Goal: Book appointment/travel/reservation

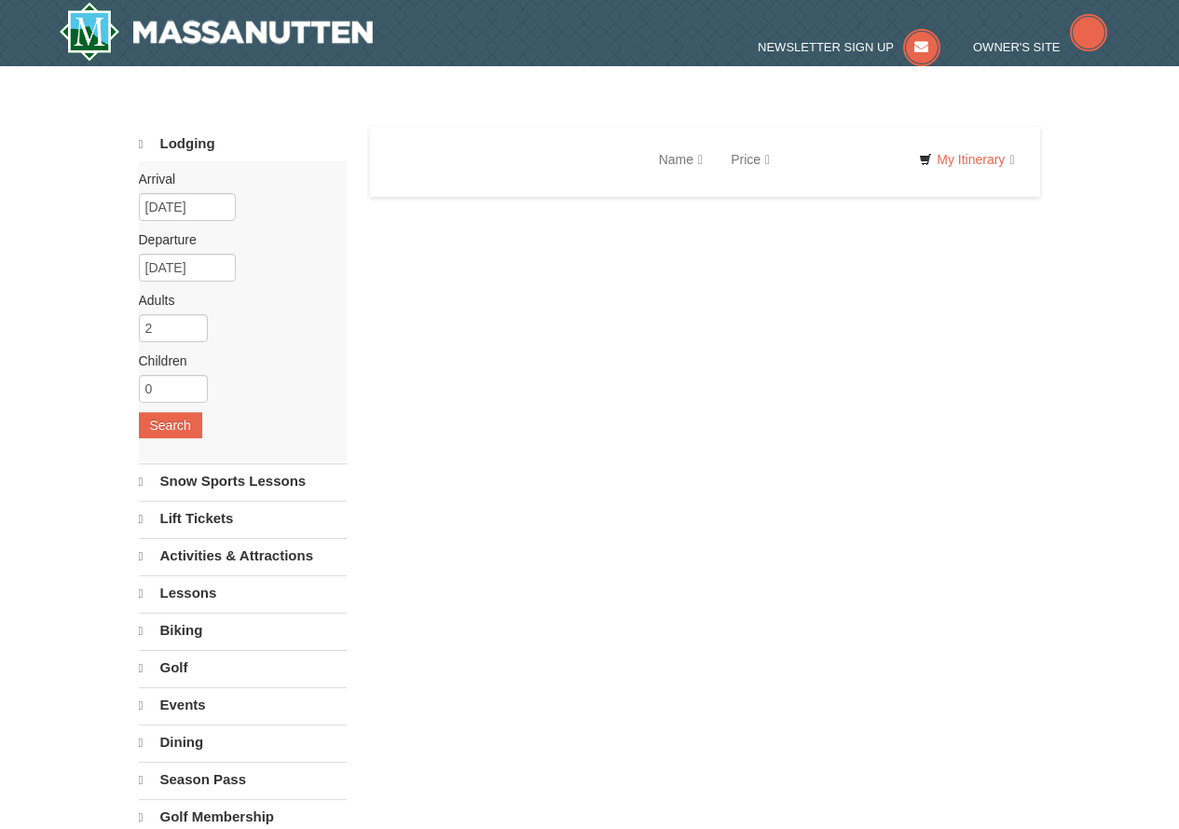
select select "9"
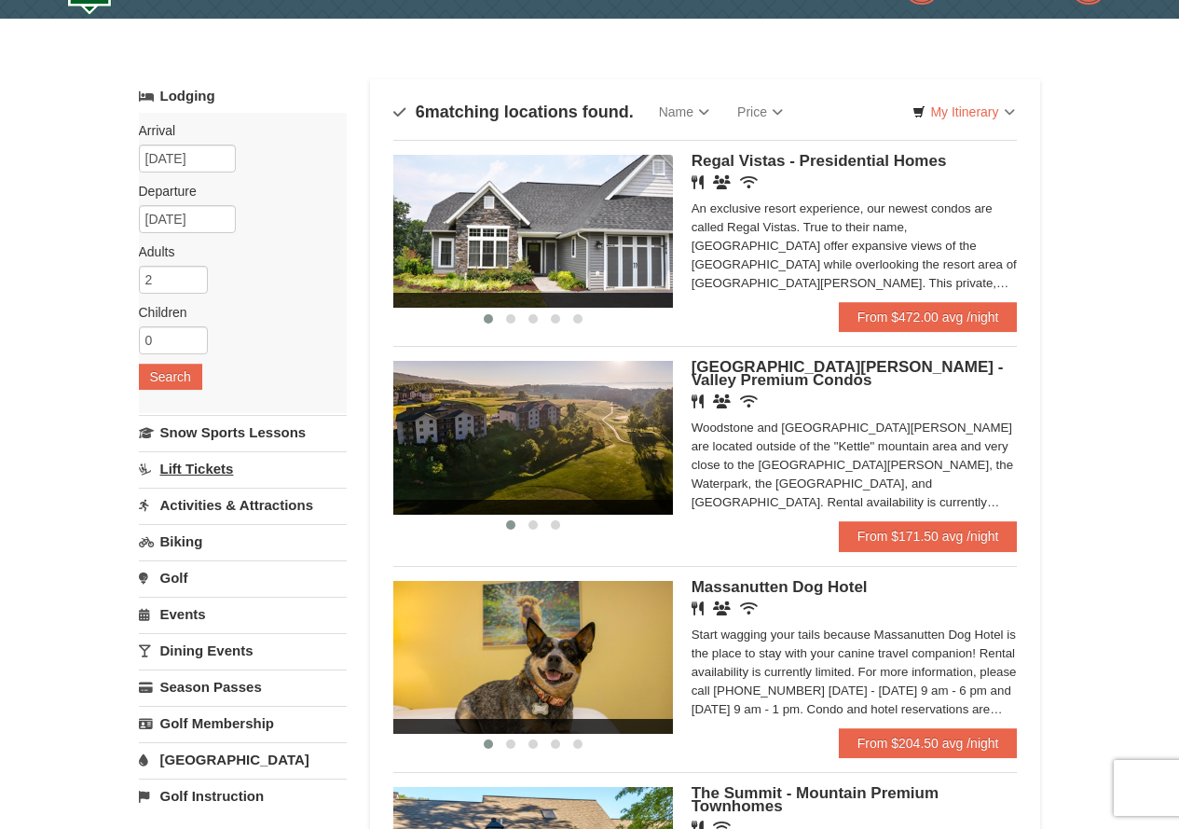
scroll to position [93, 0]
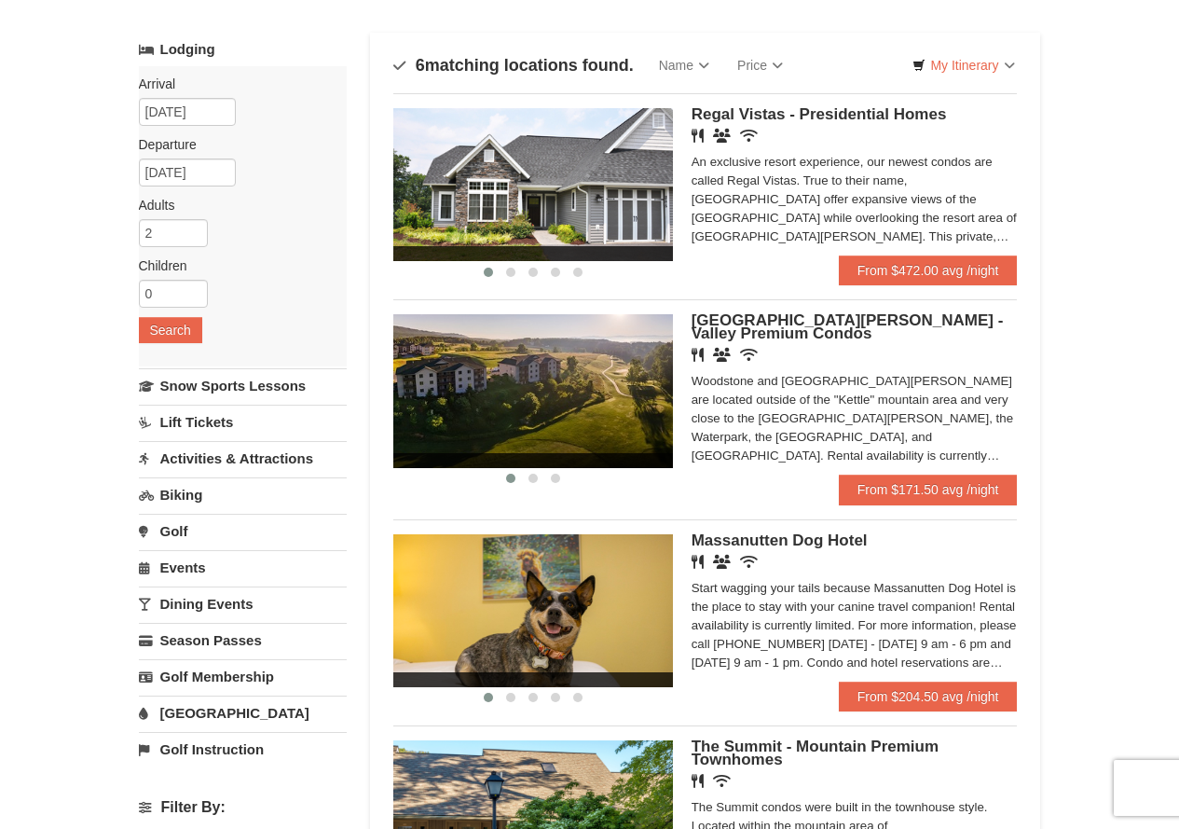
click at [208, 461] on link "Activities & Attractions" at bounding box center [243, 458] width 208 height 34
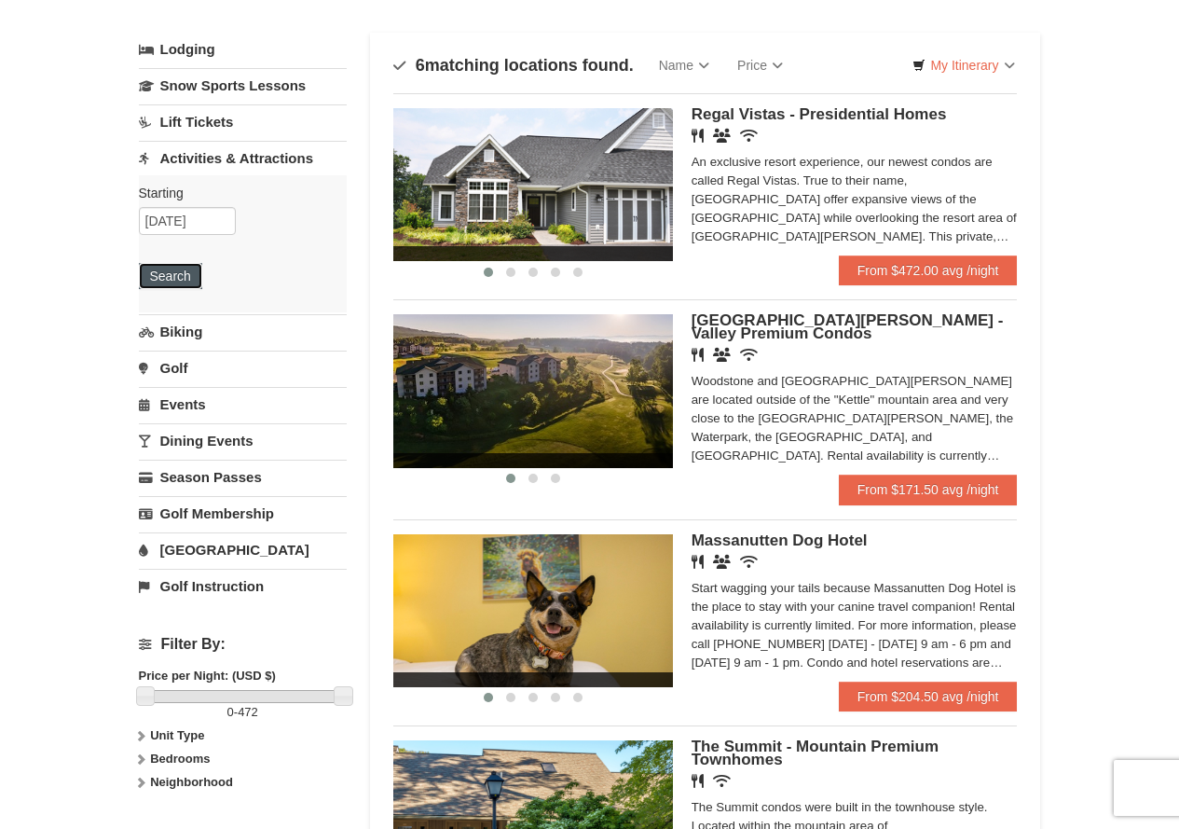
click at [178, 285] on button "Search" at bounding box center [170, 276] width 63 height 26
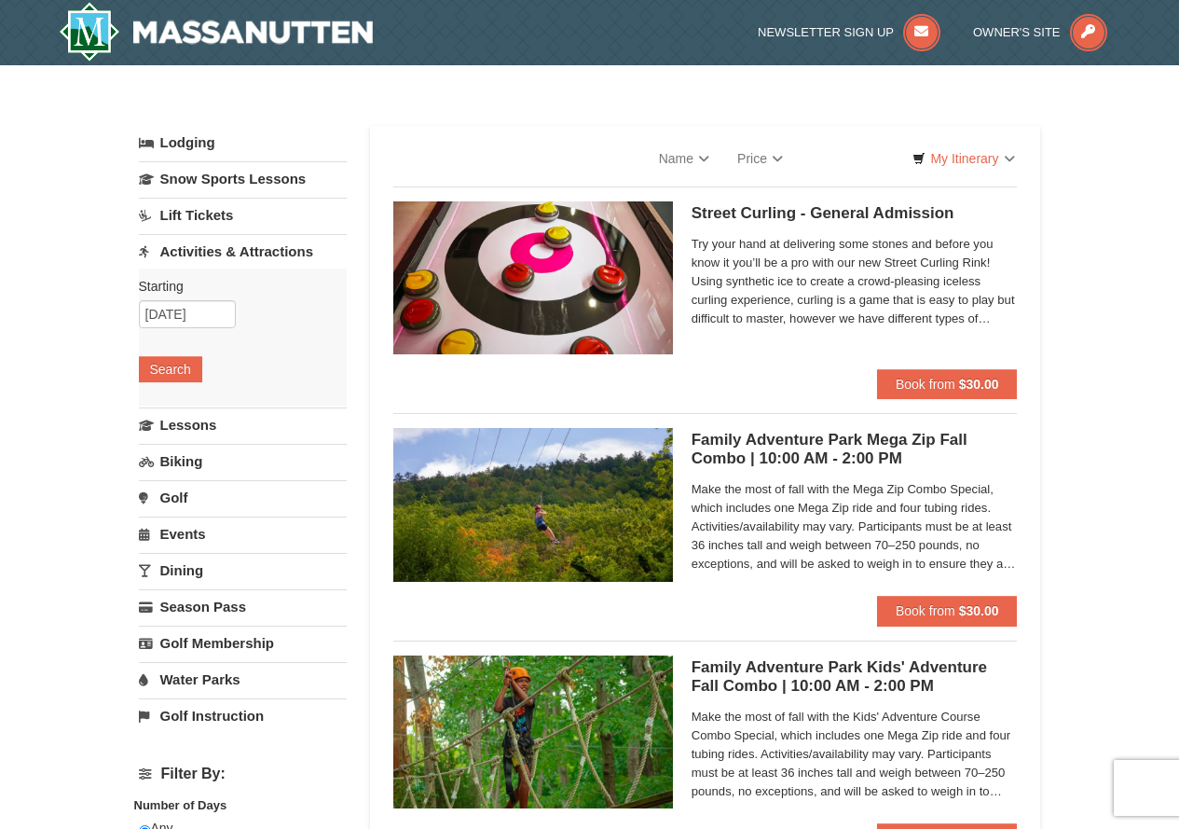
select select "9"
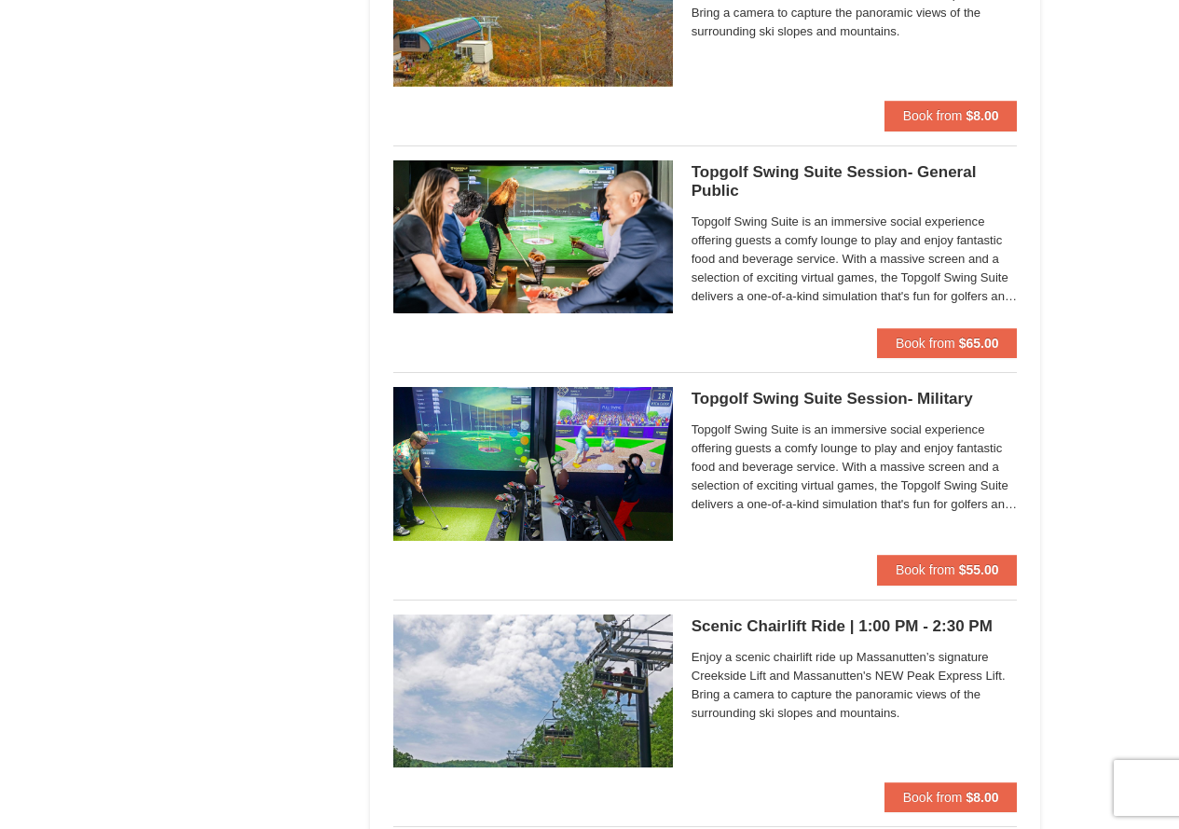
scroll to position [2797, 0]
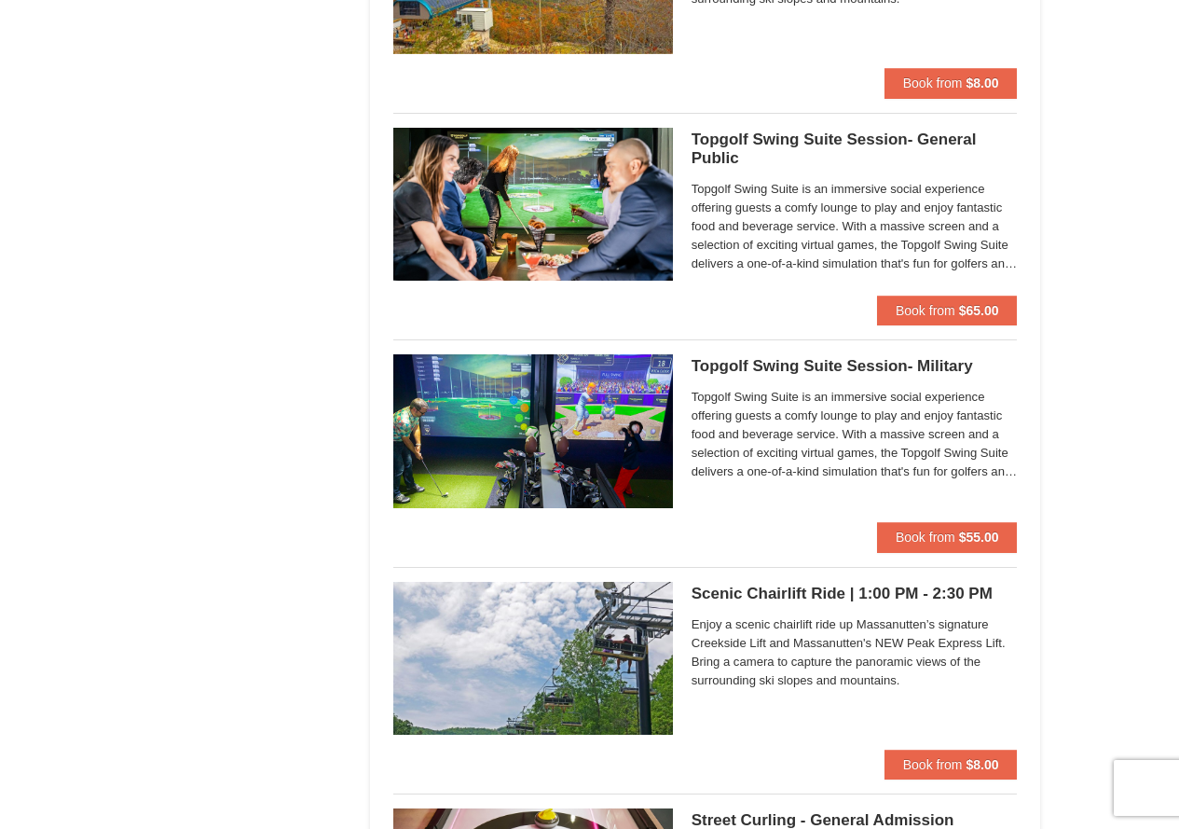
click at [757, 594] on h5 "Scenic Chairlift Ride | 1:00 PM - 2:30 PM Massanutten Scenic Chairlift Rides" at bounding box center [855, 594] width 326 height 19
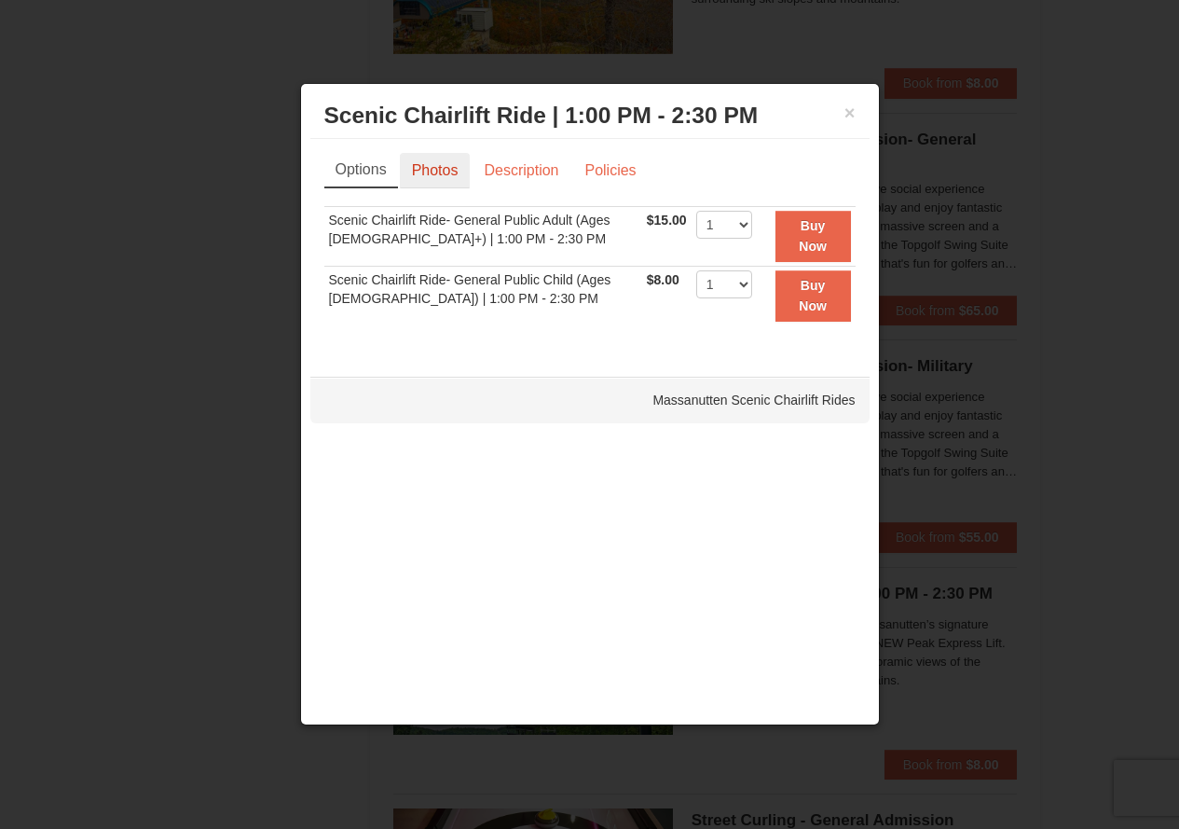
click at [458, 170] on link "Photos" at bounding box center [435, 170] width 71 height 35
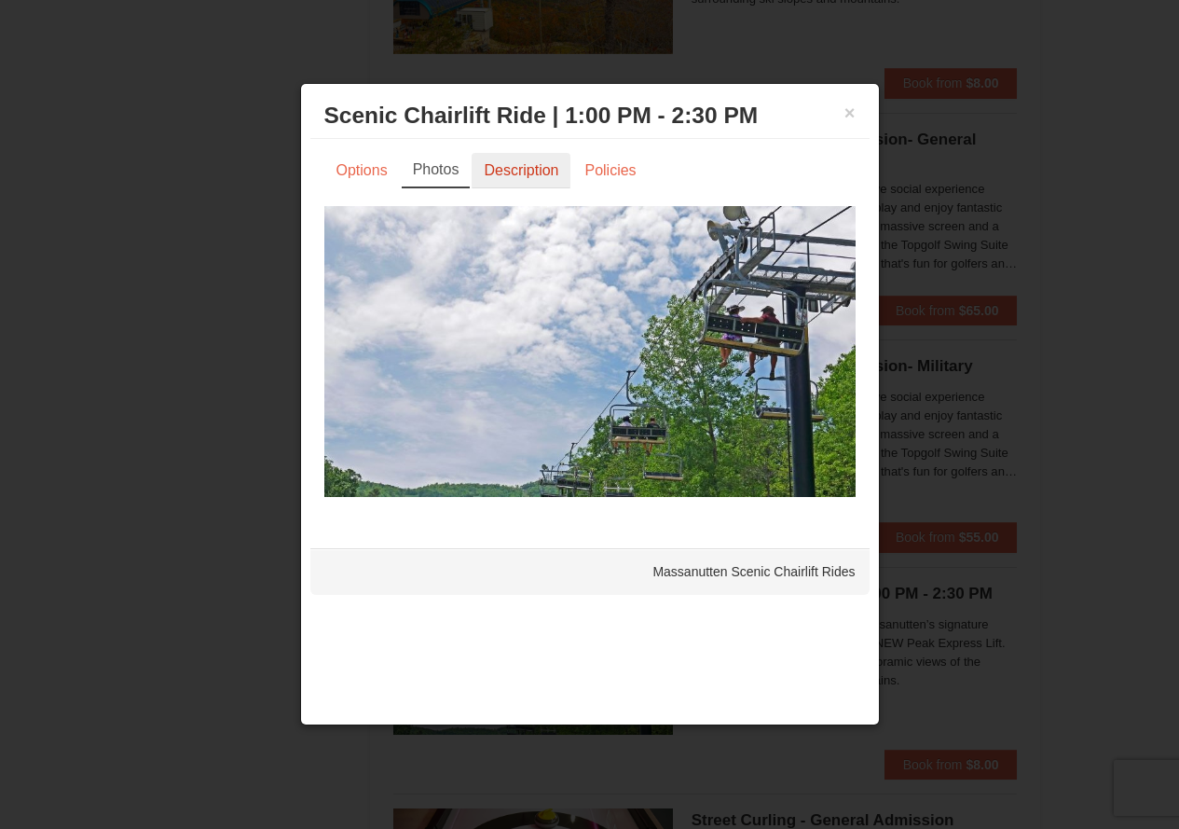
click at [528, 178] on link "Description" at bounding box center [521, 170] width 99 height 35
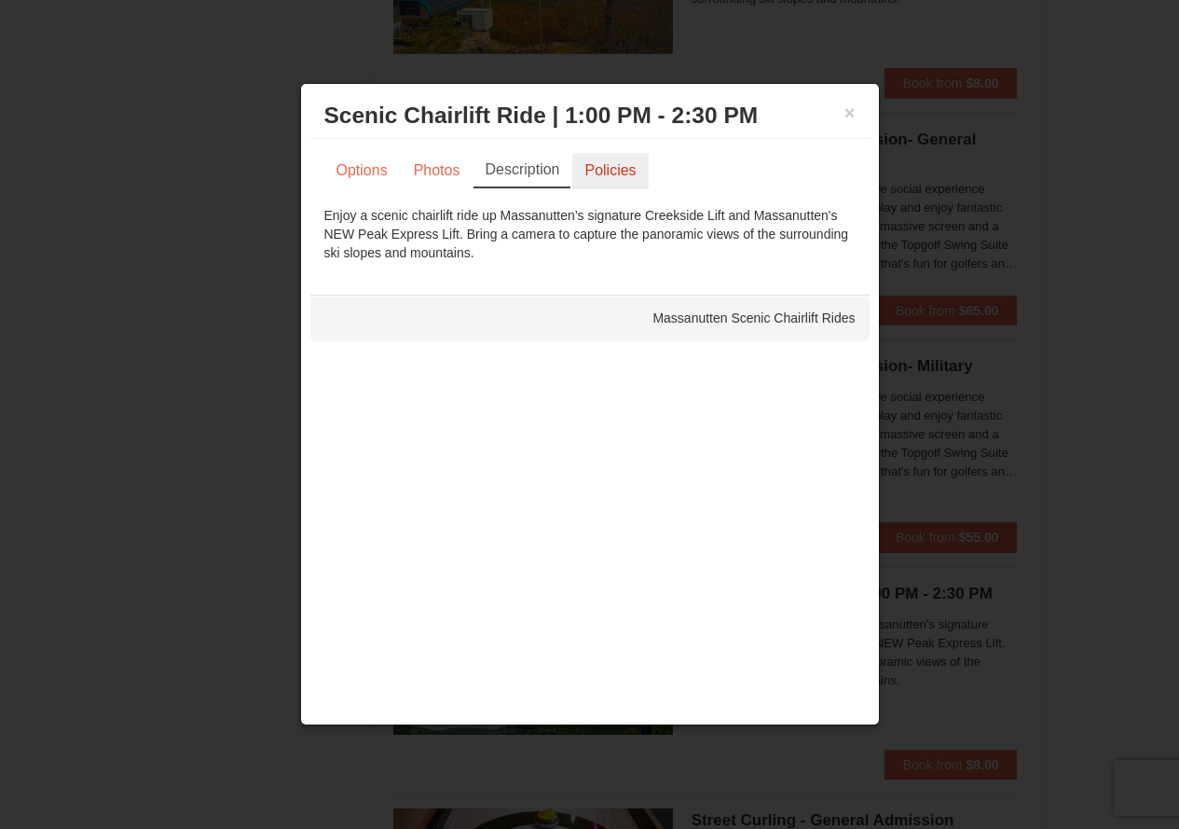
click at [594, 176] on link "Policies" at bounding box center [610, 170] width 76 height 35
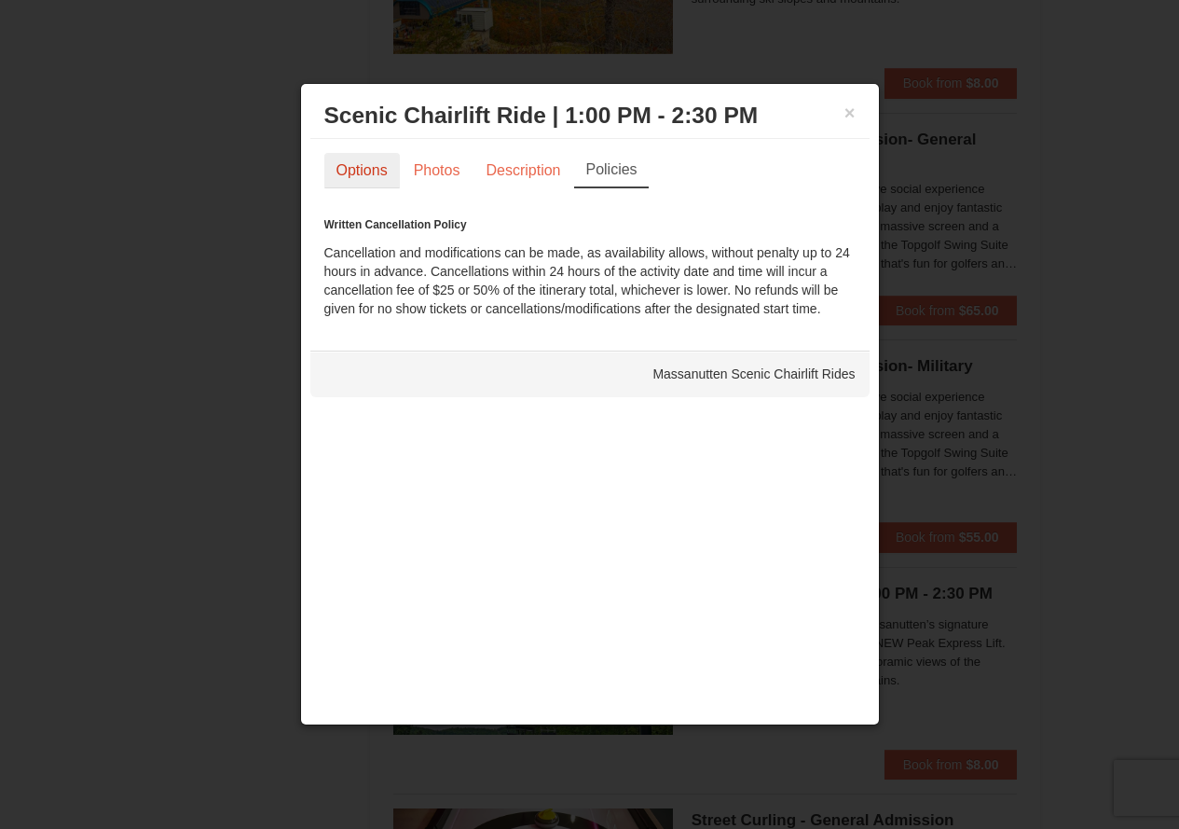
click at [391, 170] on link "Options" at bounding box center [362, 170] width 76 height 35
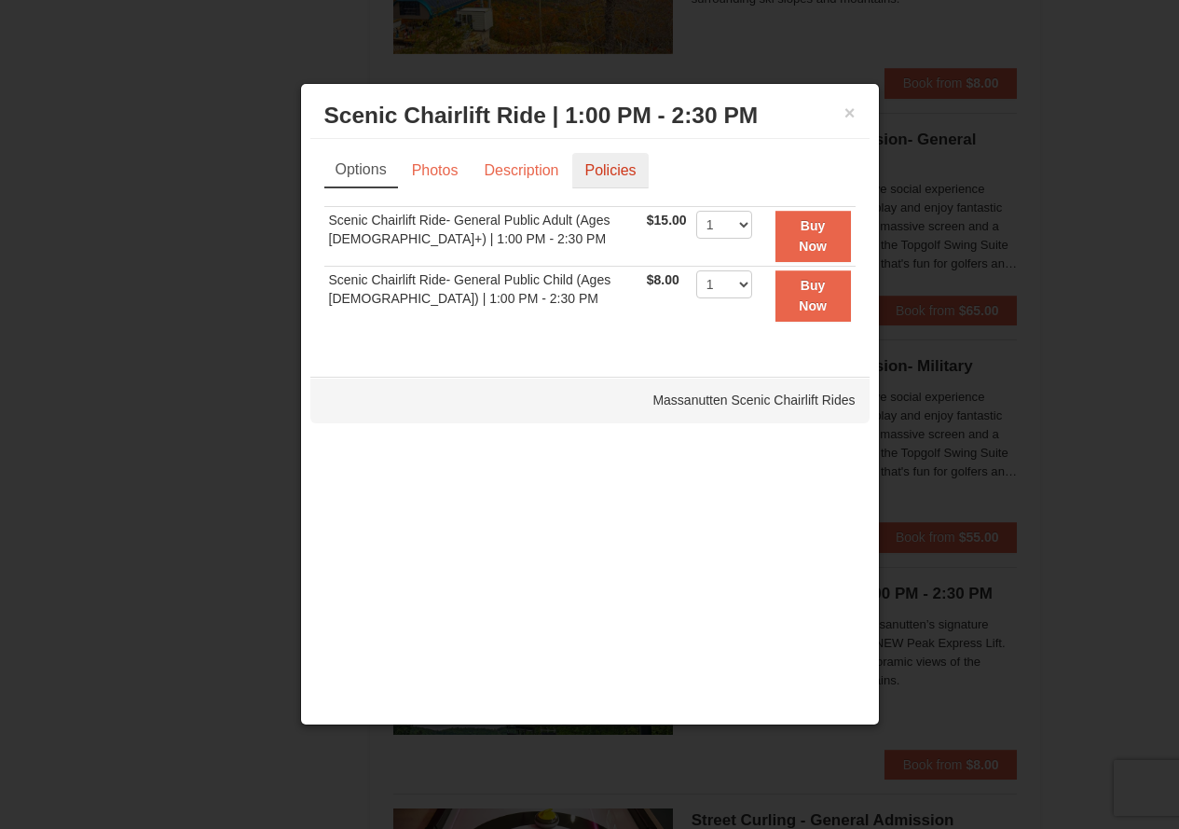
click at [630, 182] on link "Policies" at bounding box center [610, 170] width 76 height 35
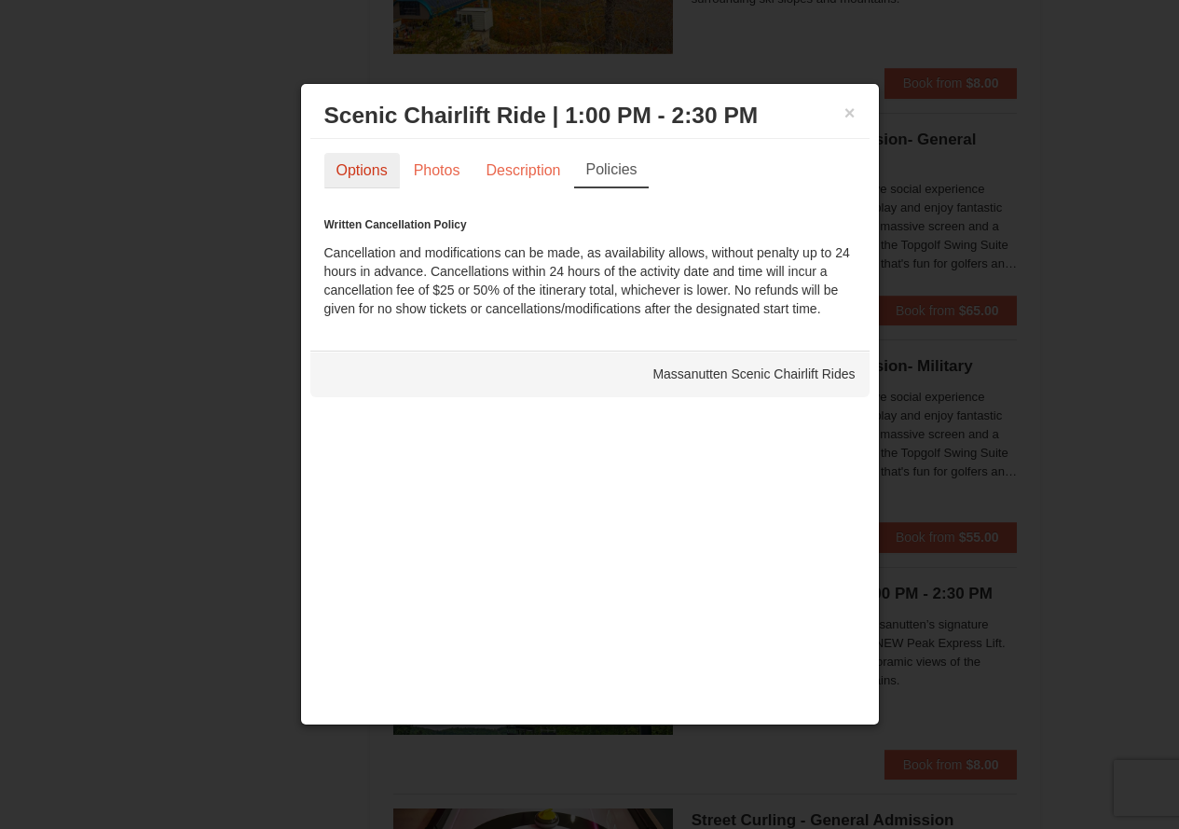
click at [393, 161] on link "Options" at bounding box center [362, 170] width 76 height 35
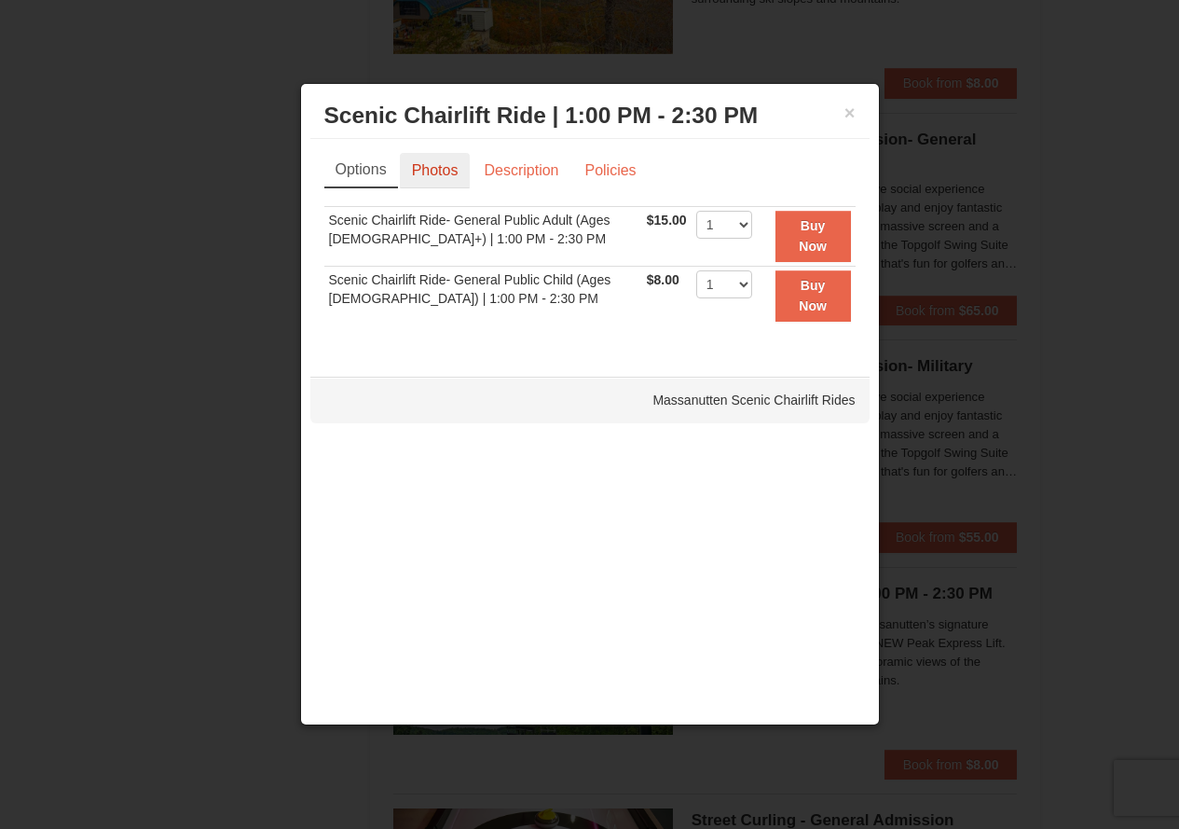
click at [442, 181] on link "Photos" at bounding box center [435, 170] width 71 height 35
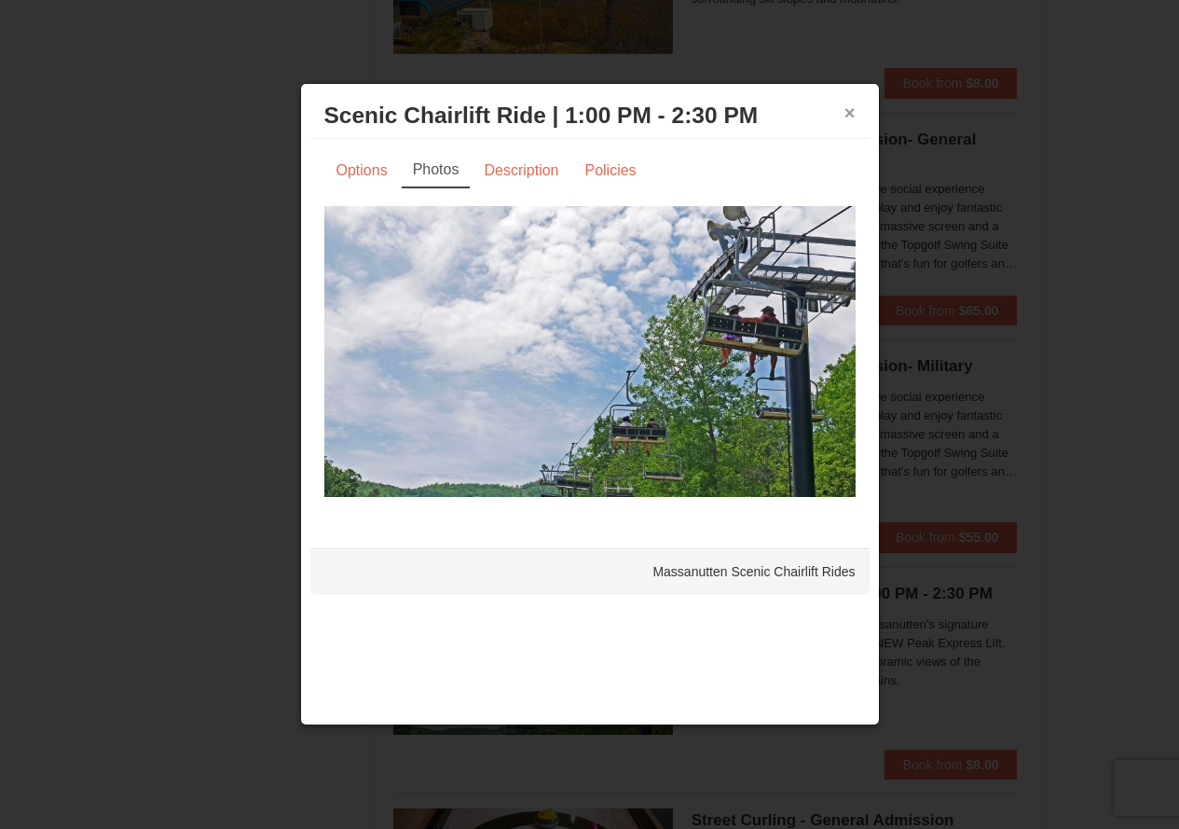
click at [846, 111] on button "×" at bounding box center [850, 112] width 11 height 19
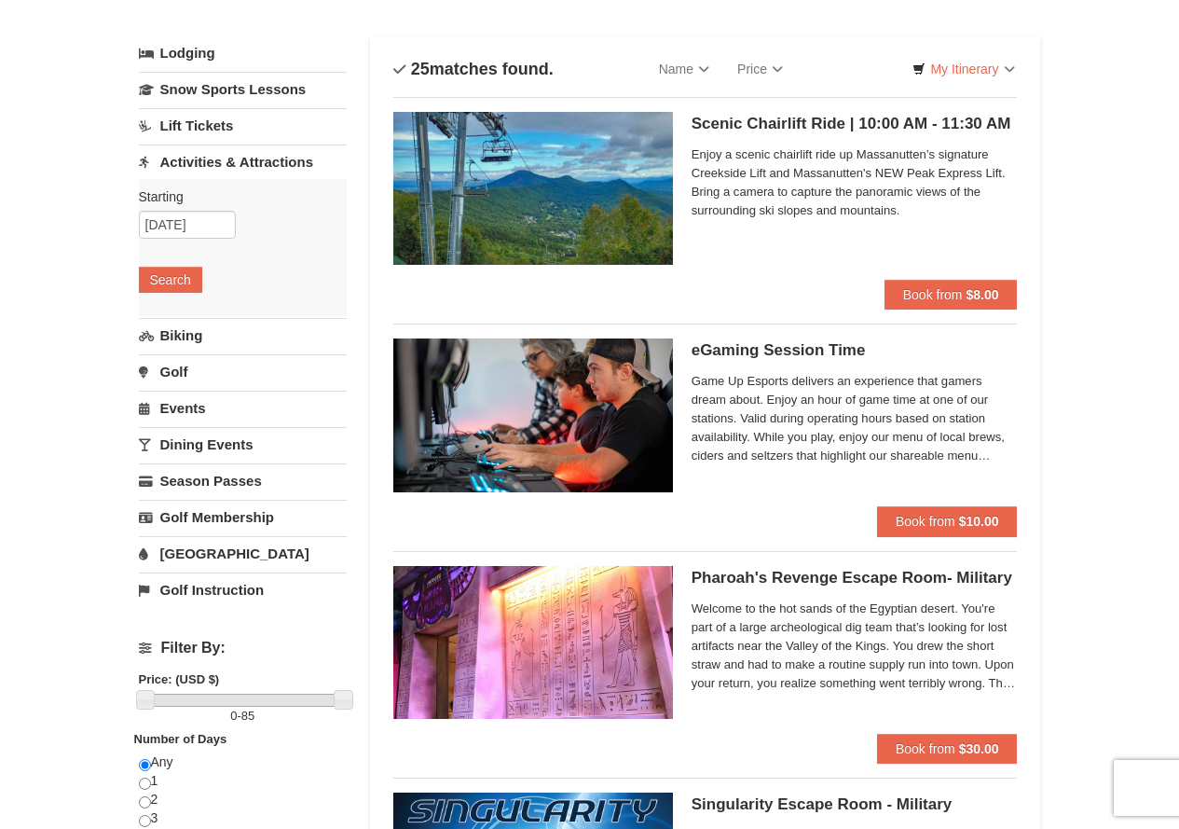
scroll to position [0, 0]
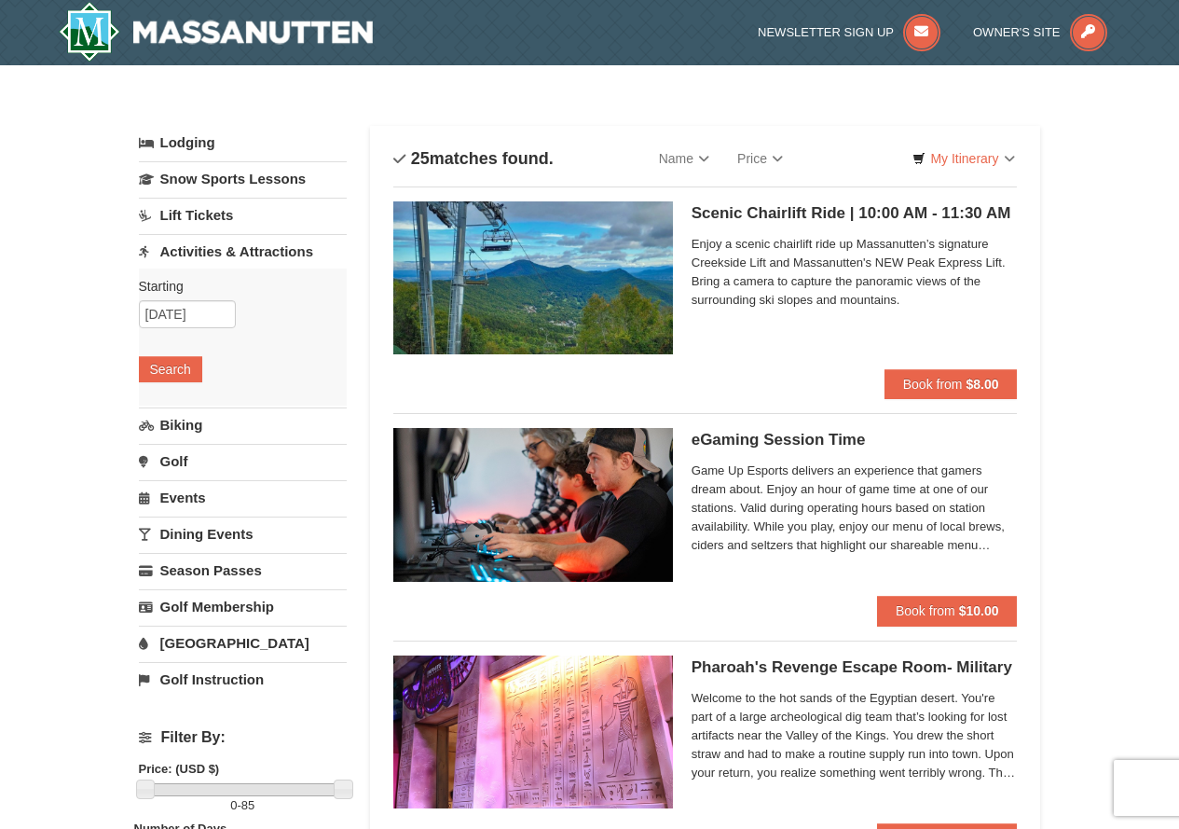
drag, startPoint x: 173, startPoint y: 337, endPoint x: 185, endPoint y: 314, distance: 25.0
click at [173, 337] on div "Starting Please format dates MM/DD/YYYY Please format dates MM/DD/YYYY 11/01/20…" at bounding box center [243, 337] width 208 height 137
click at [204, 297] on div "Starting Please format dates MM/DD/YYYY Please format dates MM/DD/YYYY 11/01/20…" at bounding box center [243, 337] width 208 height 137
click at [205, 305] on input "11/01/2025" at bounding box center [187, 314] width 97 height 28
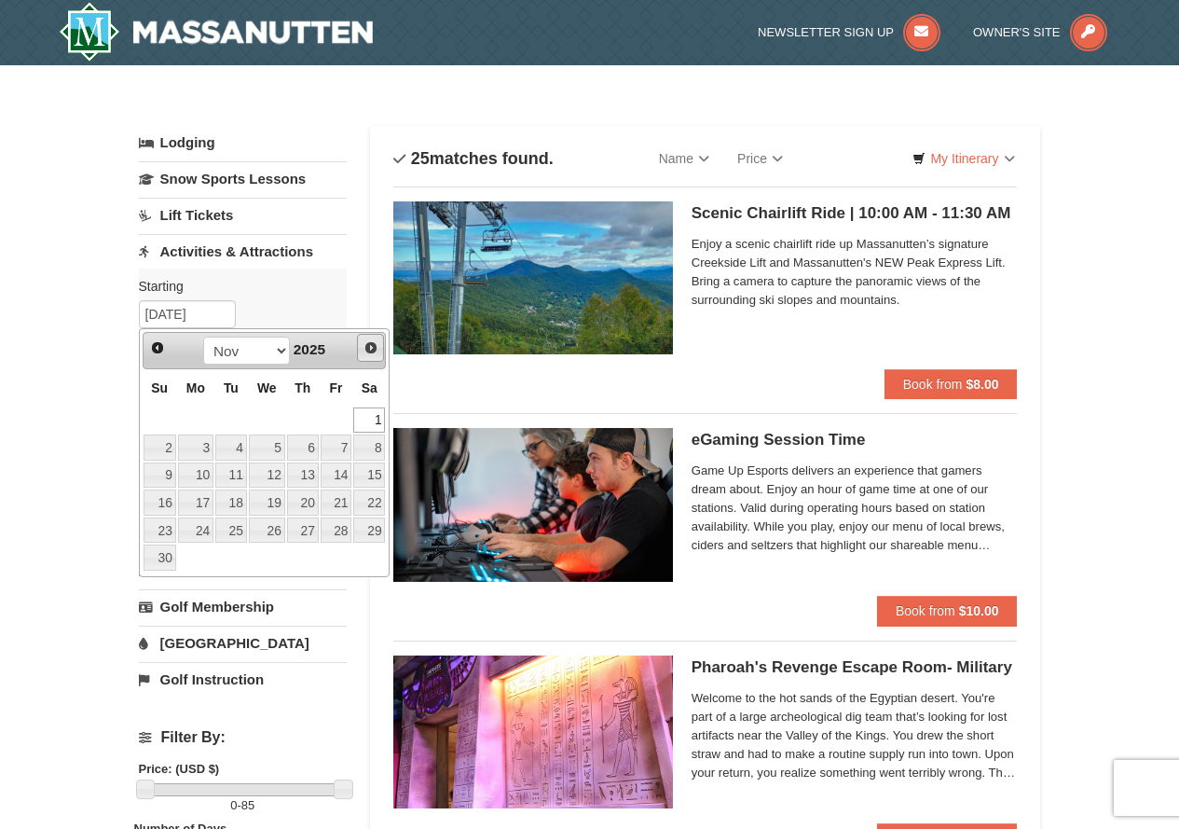
click at [371, 350] on span "Next" at bounding box center [371, 347] width 15 height 15
click at [220, 416] on link "2" at bounding box center [231, 420] width 32 height 26
type input "12/02/2025"
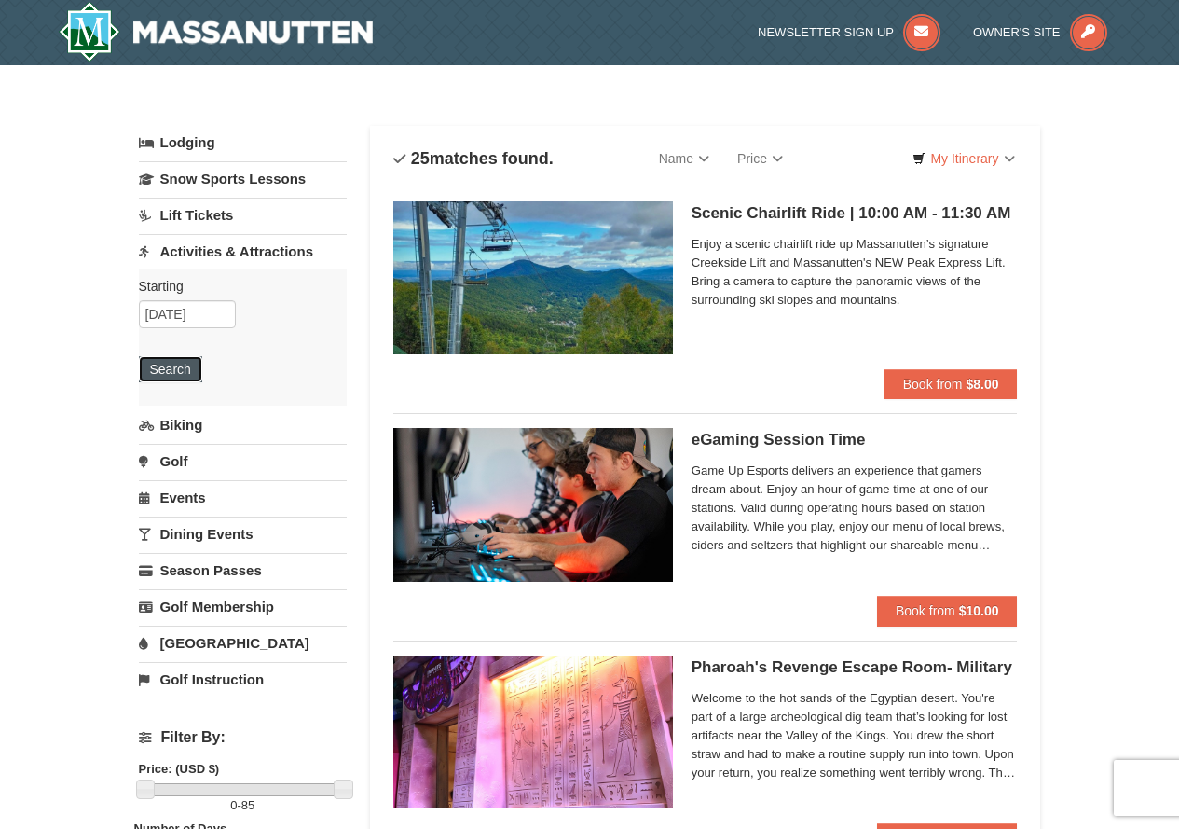
click at [186, 370] on button "Search" at bounding box center [170, 369] width 63 height 26
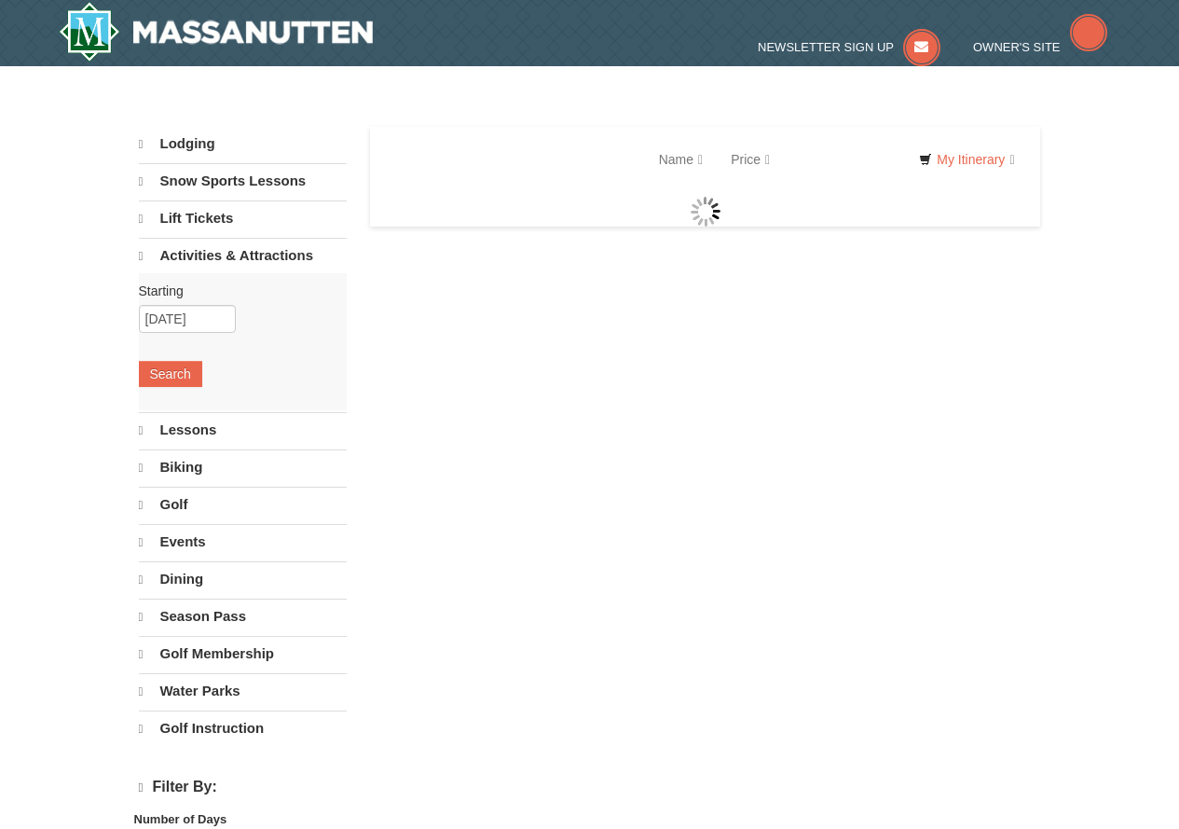
select select "9"
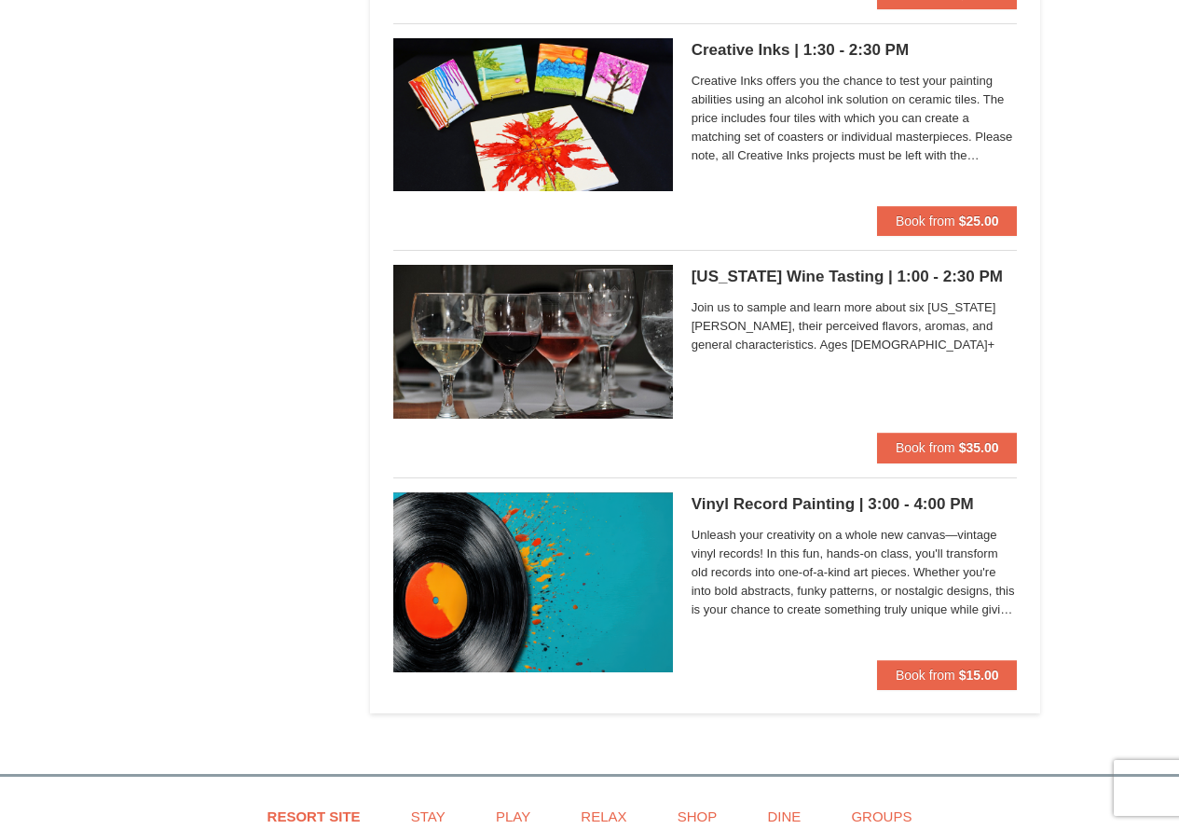
scroll to position [2424, 0]
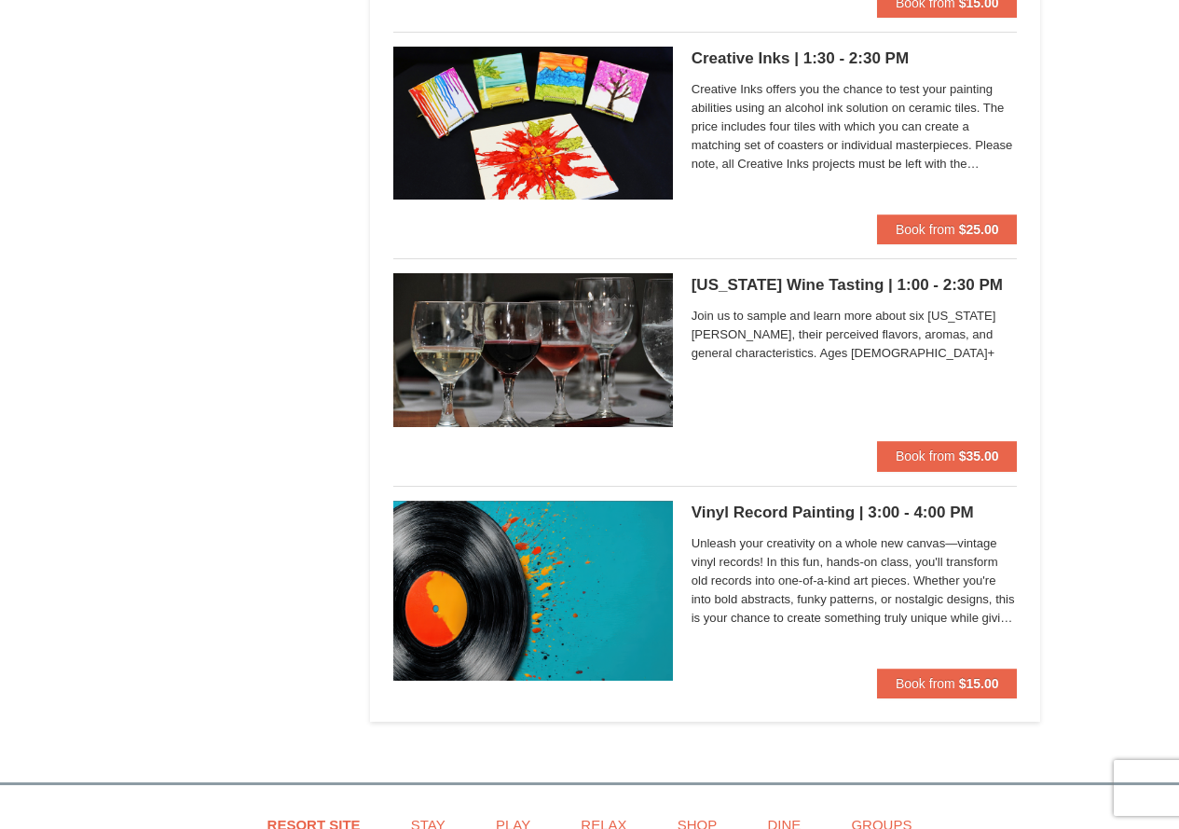
click at [718, 294] on h5 "Virginia Wine Tasting | 1:00 - 2:30 PM Massanutten Classes and Workshops" at bounding box center [855, 285] width 326 height 19
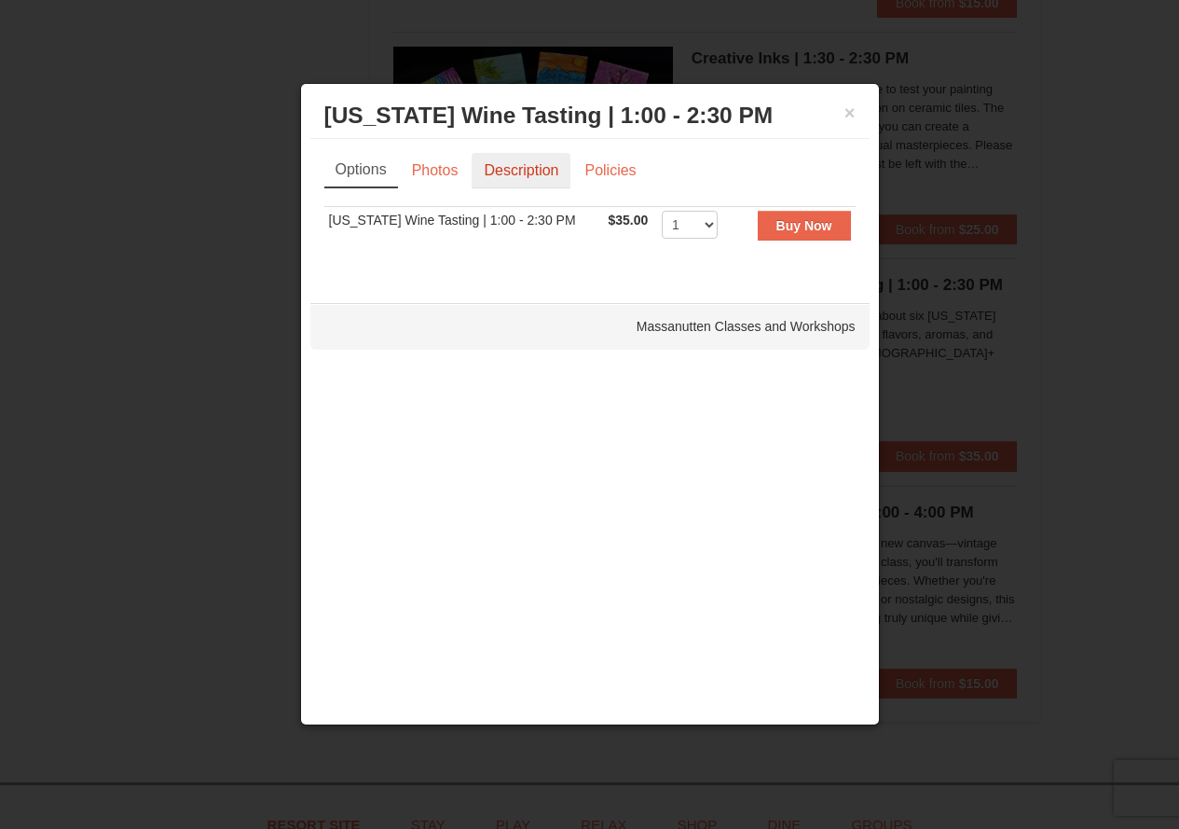
click at [547, 176] on link "Description" at bounding box center [521, 170] width 99 height 35
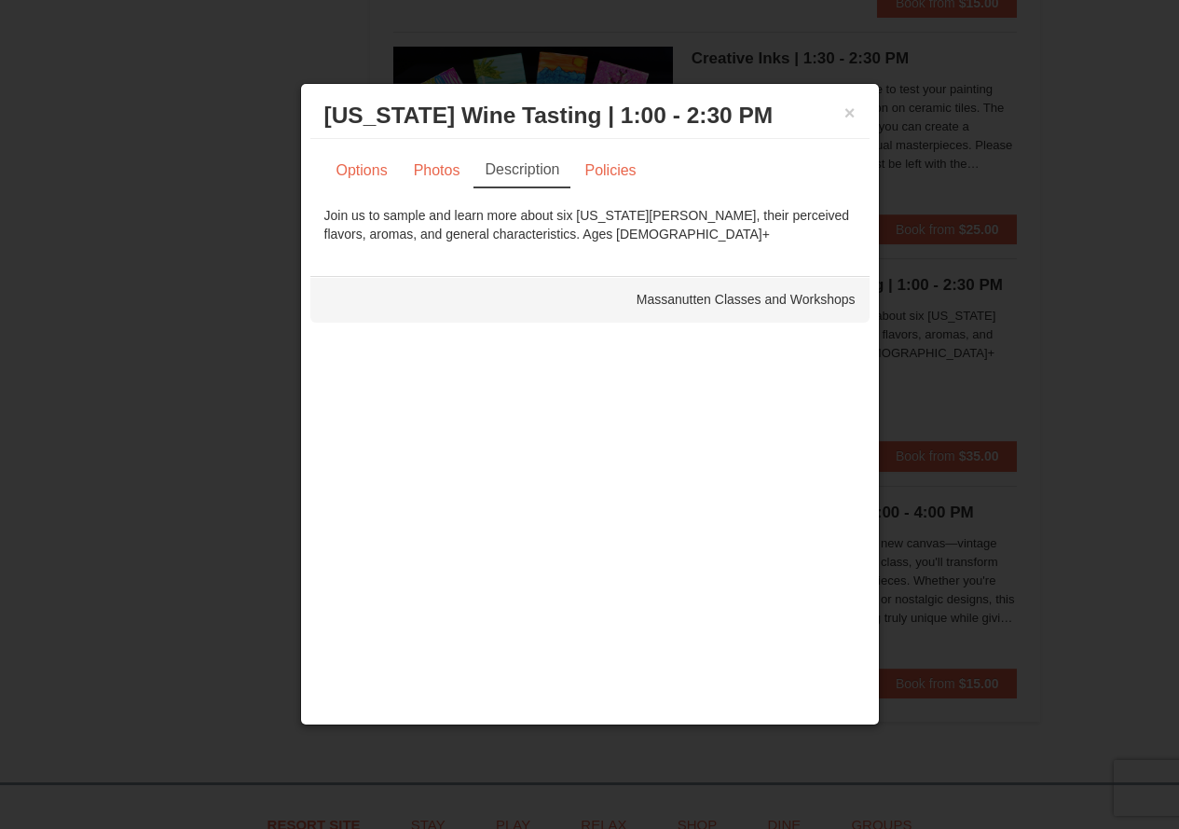
click at [847, 102] on h3 "Virginia Wine Tasting | 1:00 - 2:30 PM Massanutten Classes and Workshops" at bounding box center [589, 116] width 531 height 28
click at [854, 112] on button "×" at bounding box center [850, 112] width 11 height 19
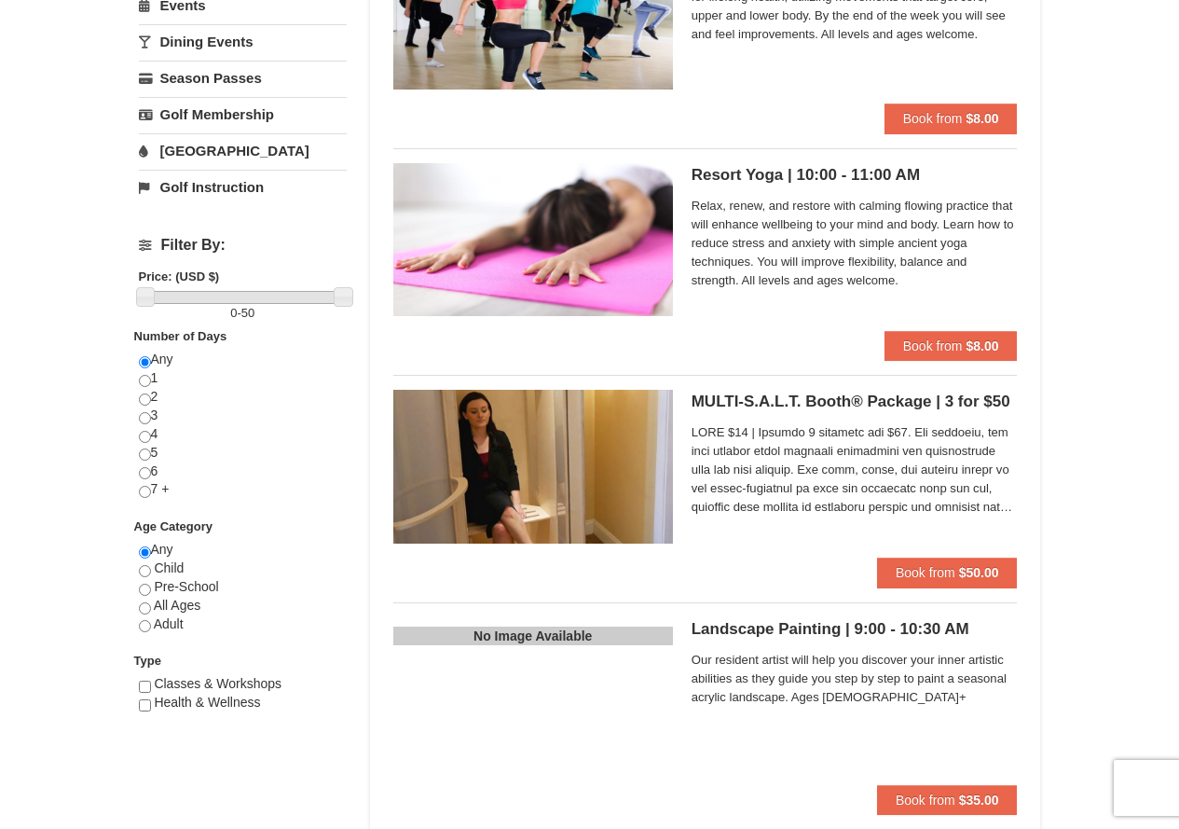
scroll to position [0, 0]
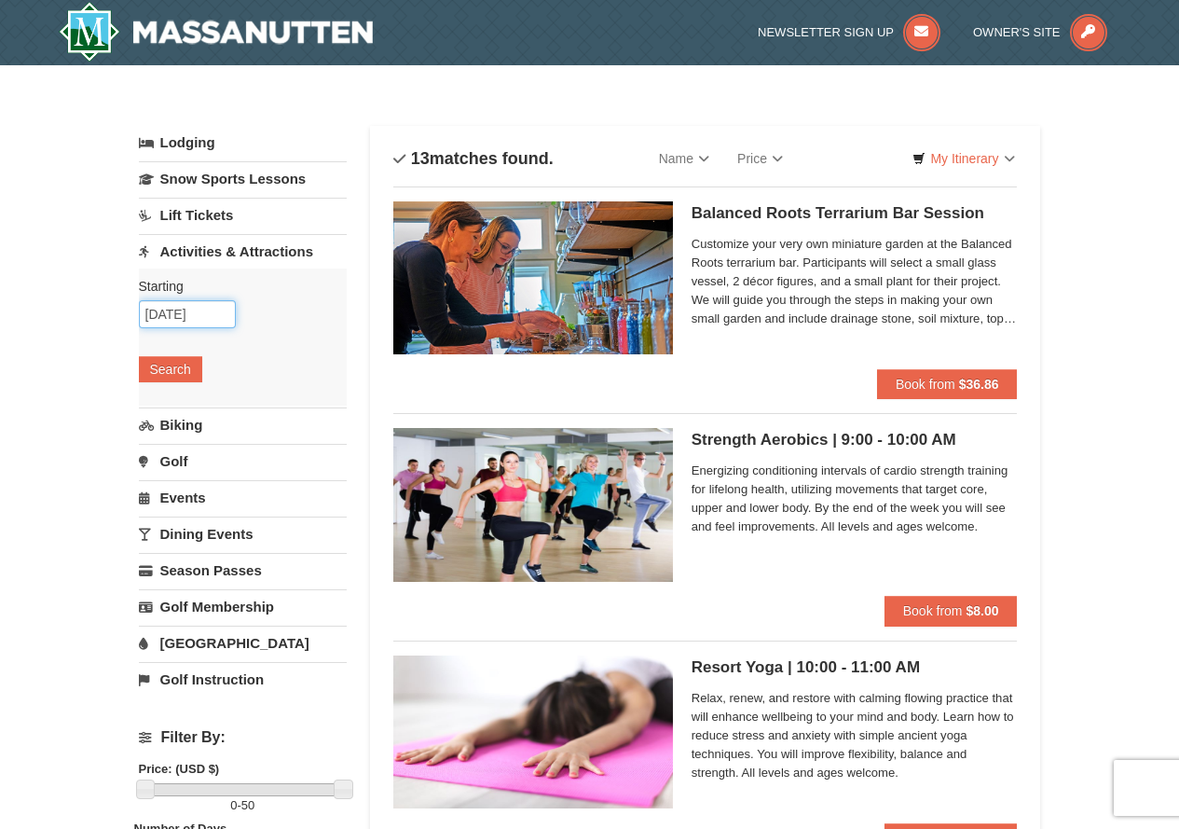
click at [208, 321] on input "12/02/2025" at bounding box center [187, 314] width 97 height 28
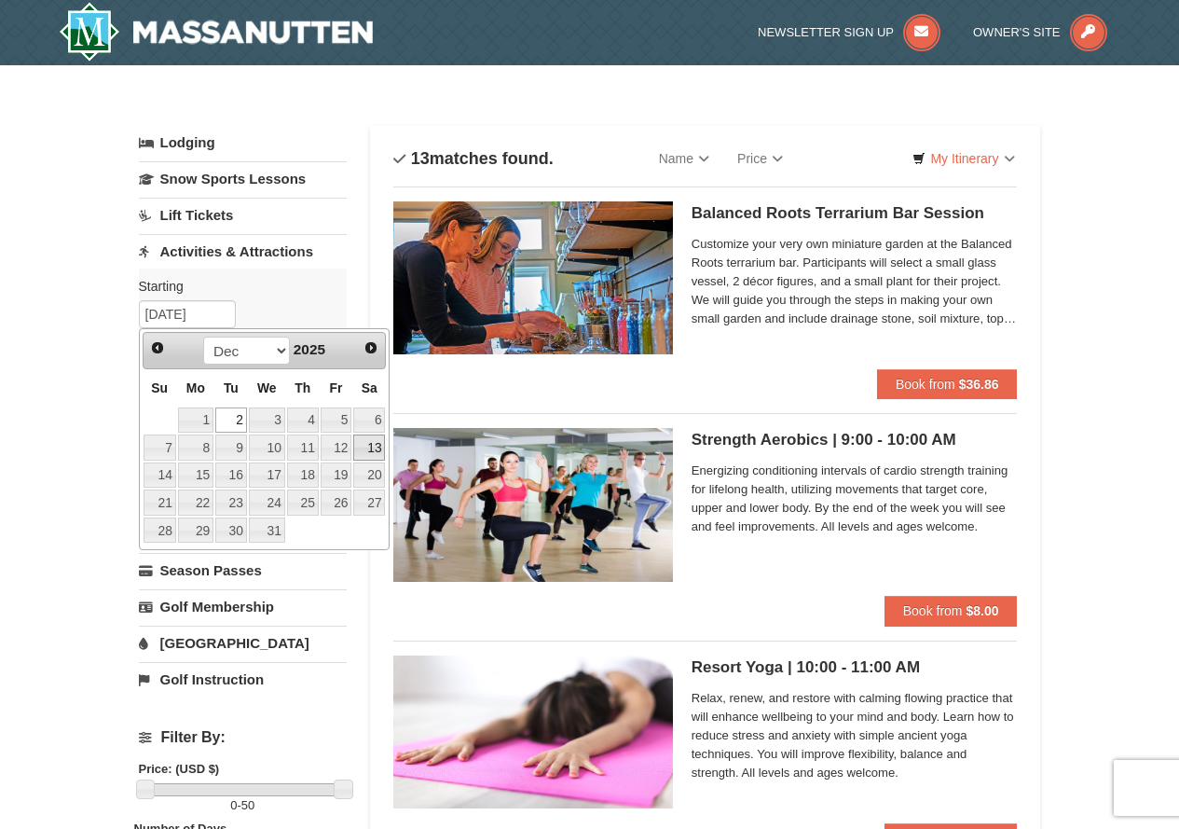
click at [372, 448] on link "13" at bounding box center [369, 447] width 32 height 26
type input "12/13/2025"
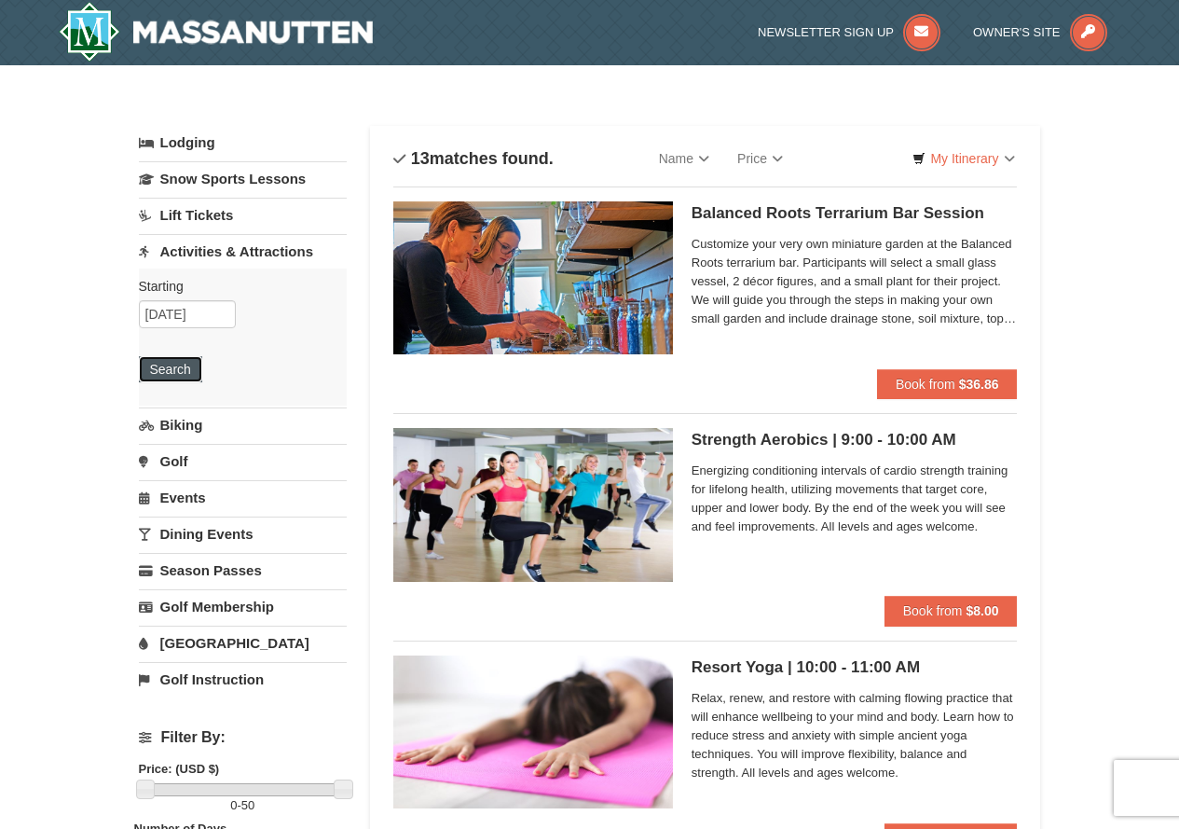
click at [170, 379] on button "Search" at bounding box center [170, 369] width 63 height 26
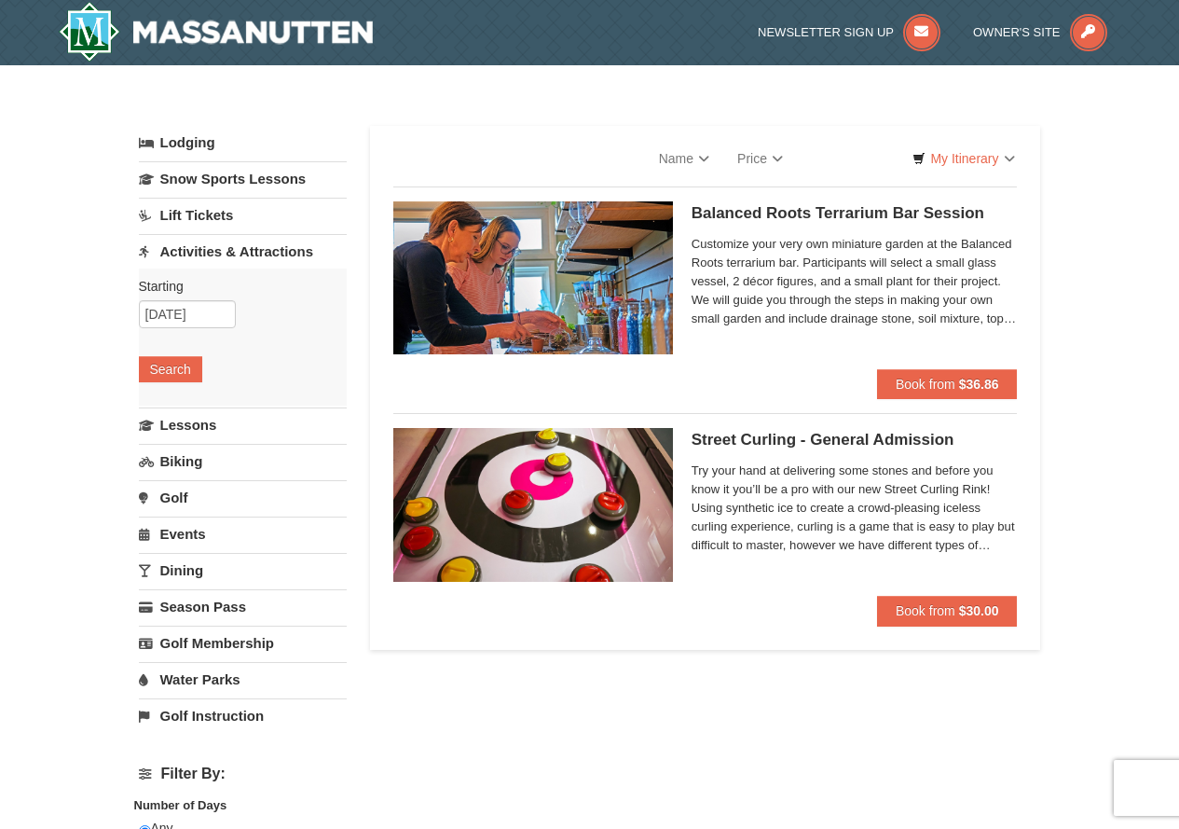
select select "9"
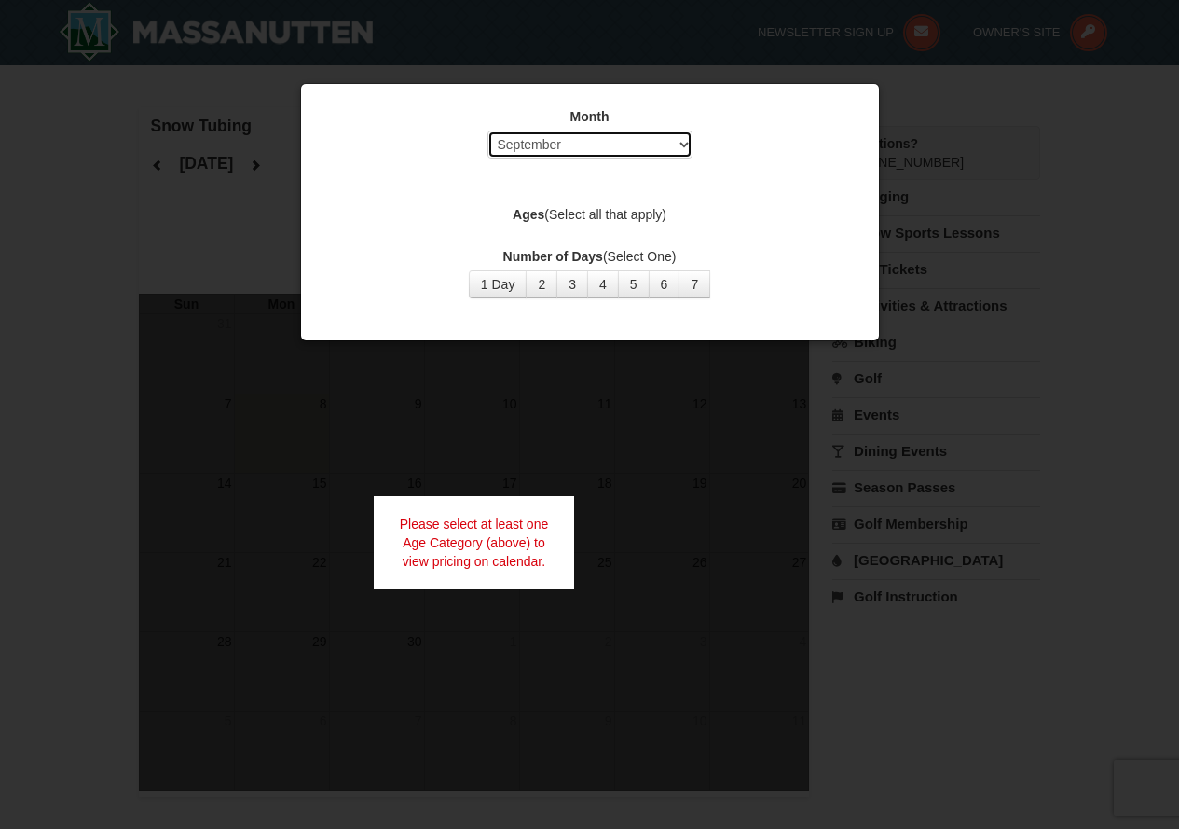
click at [660, 145] on select "Select September October November December January February March April May Jun…" at bounding box center [590, 145] width 205 height 28
select select "12"
click at [488, 131] on select "Select September October November December January February March April May Jun…" at bounding box center [590, 145] width 205 height 28
click at [733, 222] on label "Ages (Select all that apply)" at bounding box center [589, 214] width 531 height 19
click at [613, 261] on label "Number of Days (Select One)" at bounding box center [589, 256] width 531 height 19
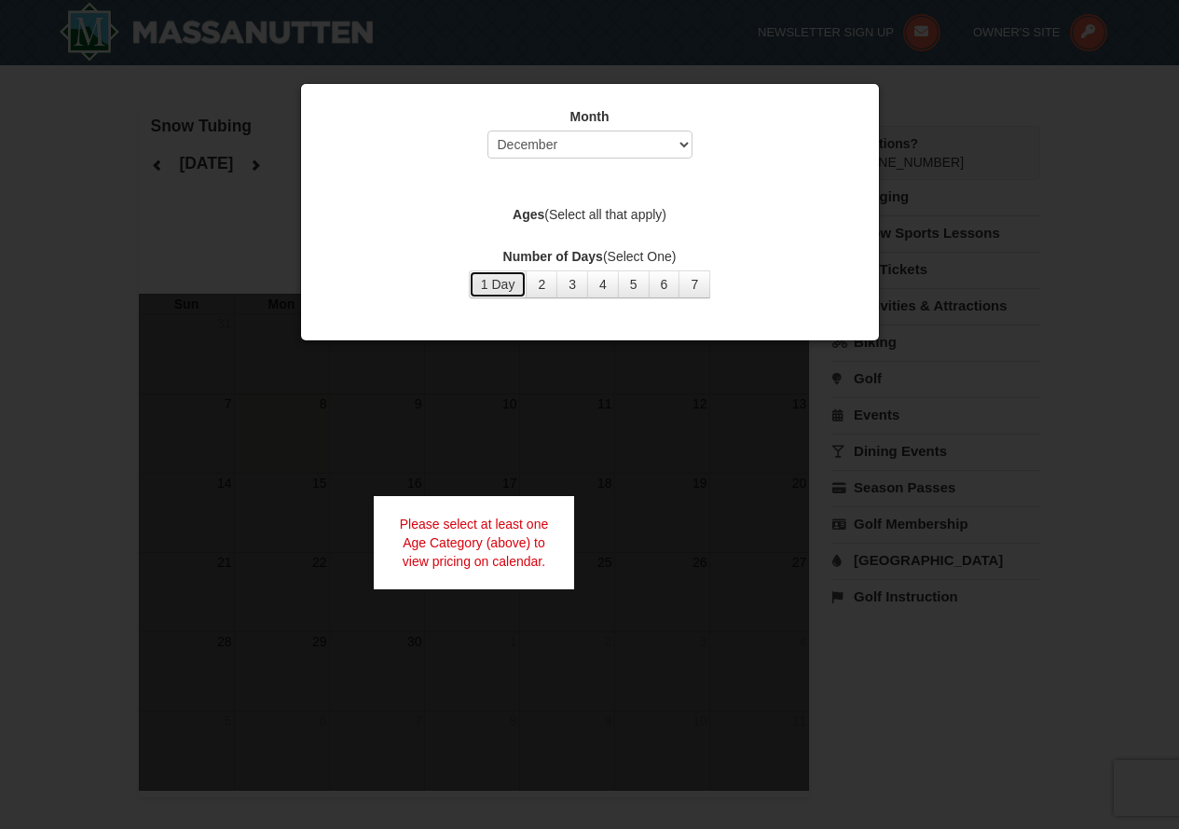
click at [504, 297] on button "1 Day" at bounding box center [498, 284] width 59 height 28
click at [722, 287] on div "Number of Days (Select One) 1 Day 2 3 4 5 6 7 8 9 10 11 12 13 14 15" at bounding box center [589, 272] width 531 height 51
click at [686, 282] on button "7" at bounding box center [695, 284] width 32 height 28
click at [502, 295] on button "1 Day" at bounding box center [498, 284] width 59 height 28
click at [571, 222] on label "Ages (Select all that apply)" at bounding box center [589, 214] width 531 height 19
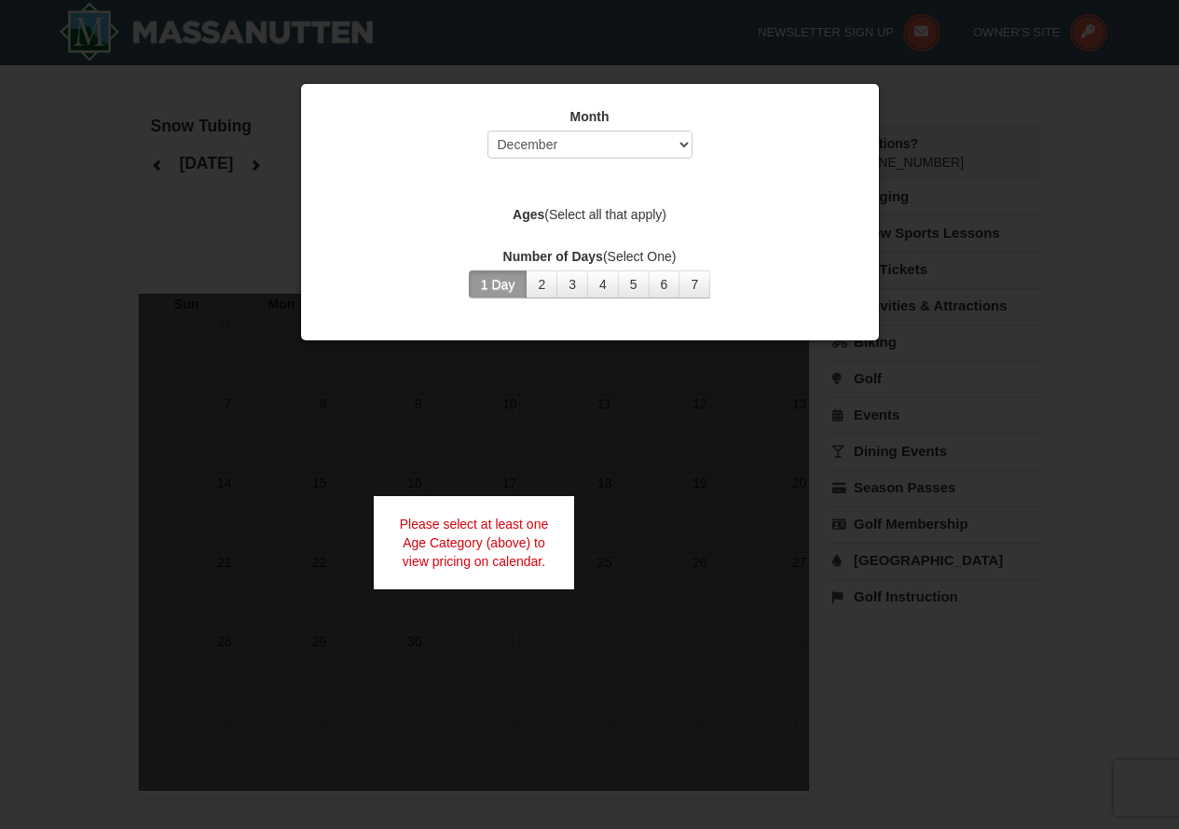
click at [0, 464] on div at bounding box center [589, 414] width 1179 height 829
click at [972, 187] on div at bounding box center [589, 414] width 1179 height 829
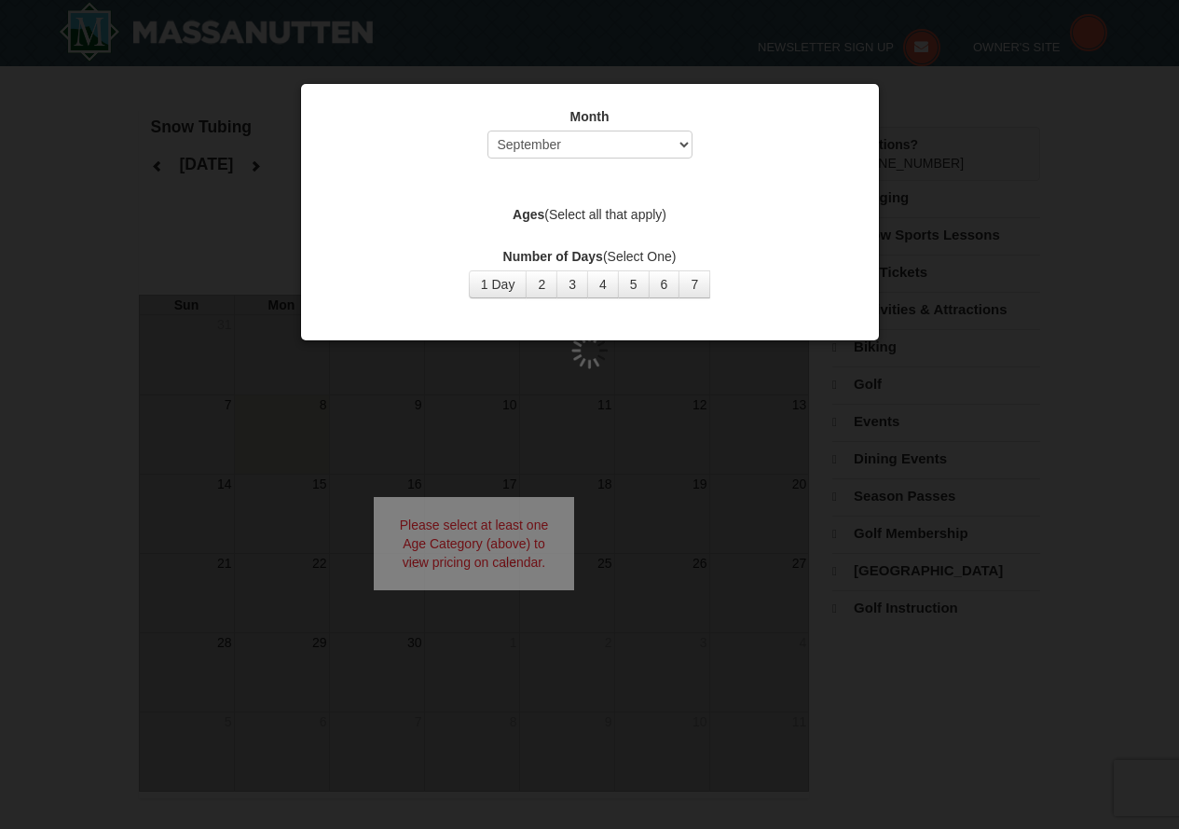
select select "9"
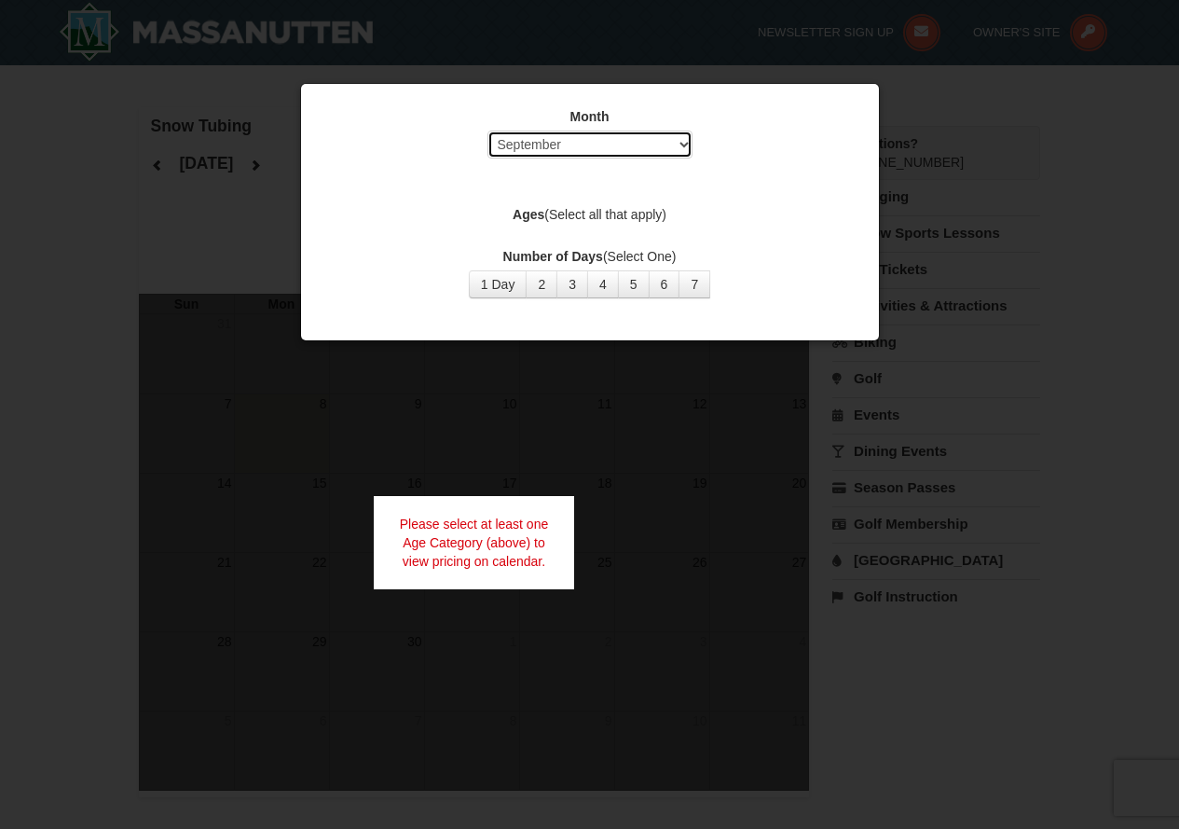
click at [541, 139] on select "Select September October November December January February March April May Jun…" at bounding box center [590, 145] width 205 height 28
click at [2, 306] on div at bounding box center [589, 414] width 1179 height 829
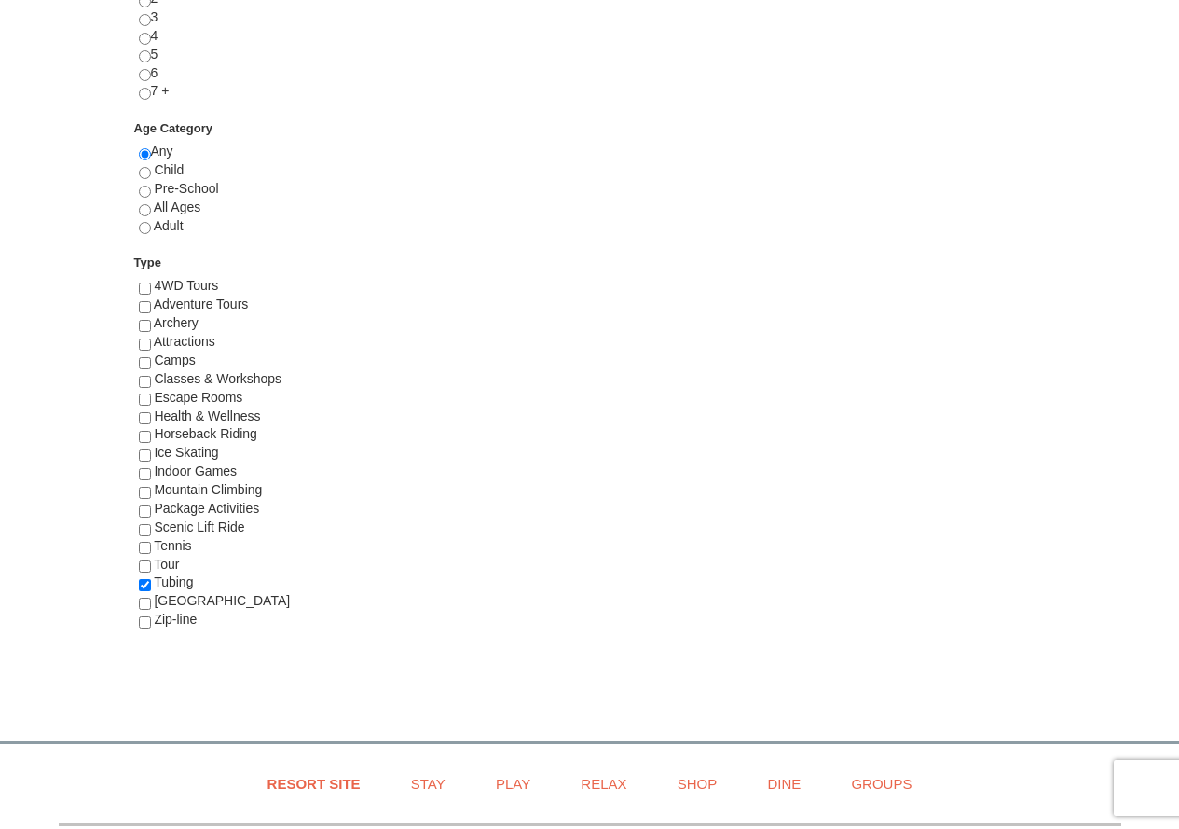
scroll to position [746, 0]
